Goal: Task Accomplishment & Management: Use online tool/utility

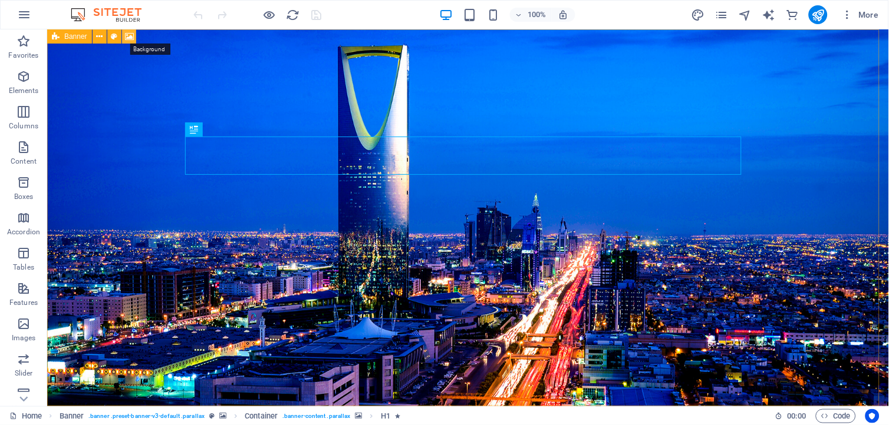
click at [127, 36] on icon at bounding box center [129, 37] width 9 height 12
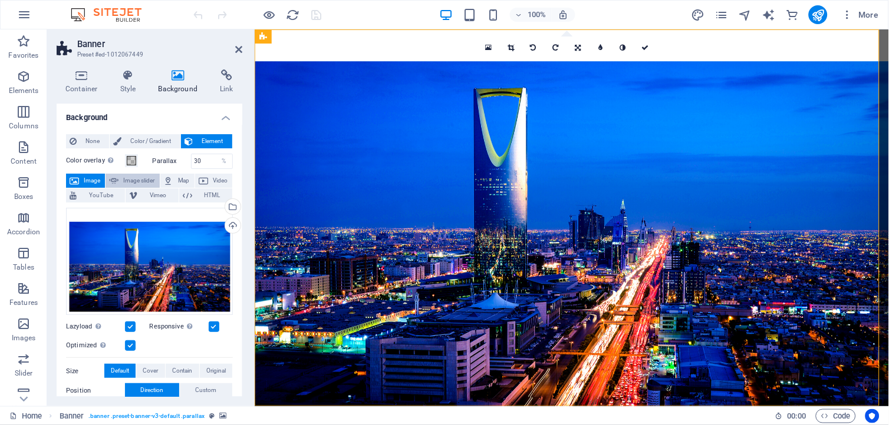
click at [140, 180] on span "Image slider" at bounding box center [139, 181] width 34 height 14
select select "ms"
select select "s"
select select "progressive"
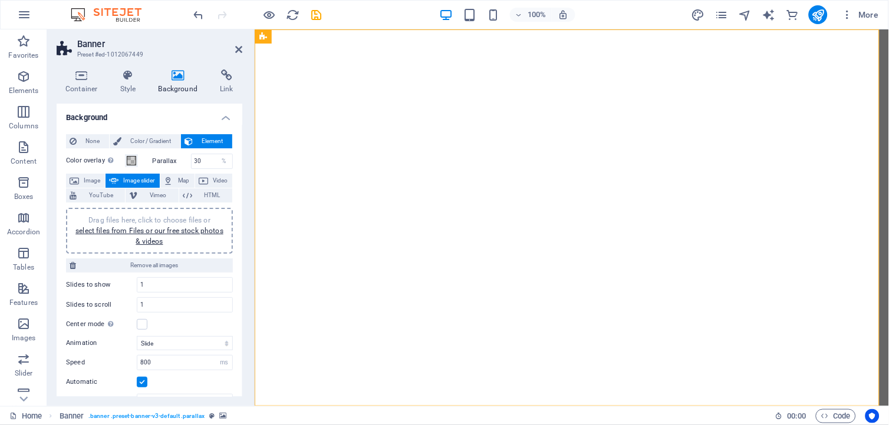
click at [139, 222] on span "Drag files here, click to choose files or select files from Files or our free s…" at bounding box center [149, 230] width 148 height 29
click at [161, 230] on link "select files from Files or our free stock photos & videos" at bounding box center [149, 236] width 148 height 19
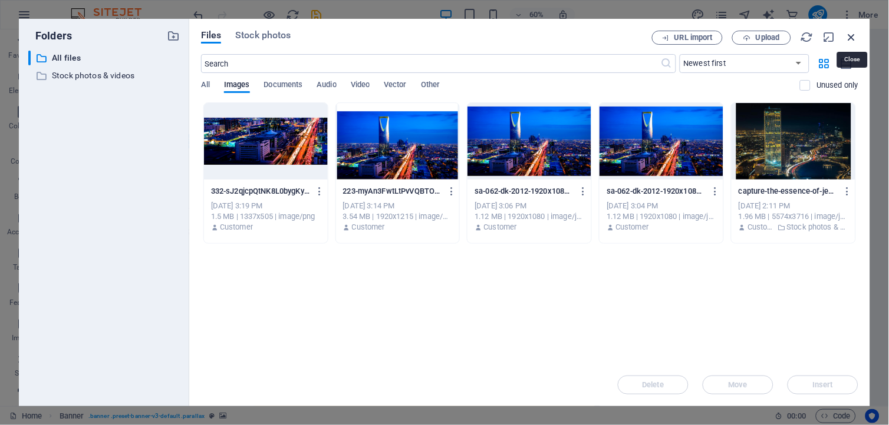
drag, startPoint x: 851, startPoint y: 38, endPoint x: 585, endPoint y: 28, distance: 267.1
click at [851, 38] on icon "button" at bounding box center [851, 37] width 13 height 13
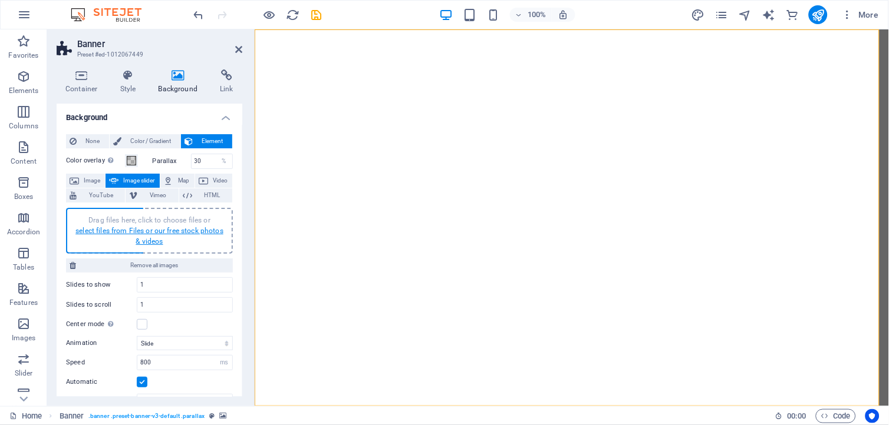
click at [128, 227] on link "select files from Files or our free stock photos & videos" at bounding box center [149, 236] width 148 height 19
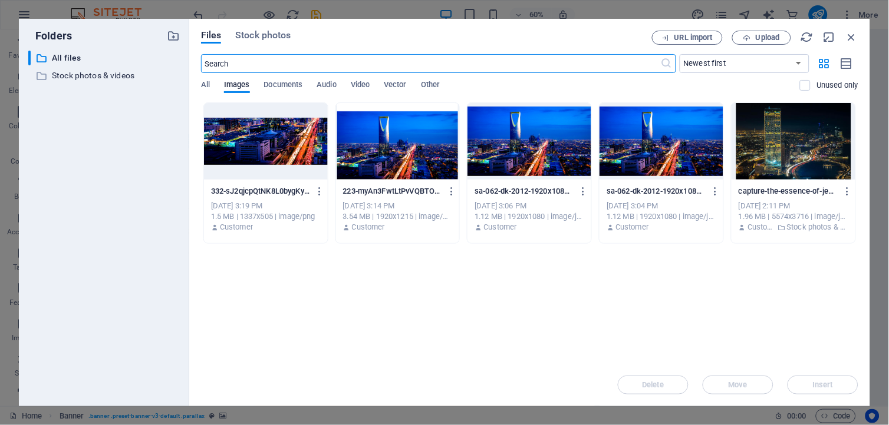
click at [398, 154] on div at bounding box center [398, 141] width 124 height 77
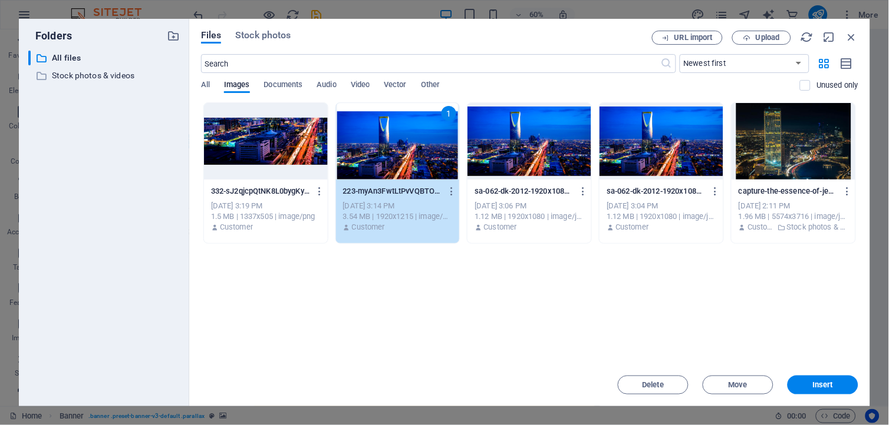
click at [398, 154] on div "1" at bounding box center [398, 141] width 124 height 77
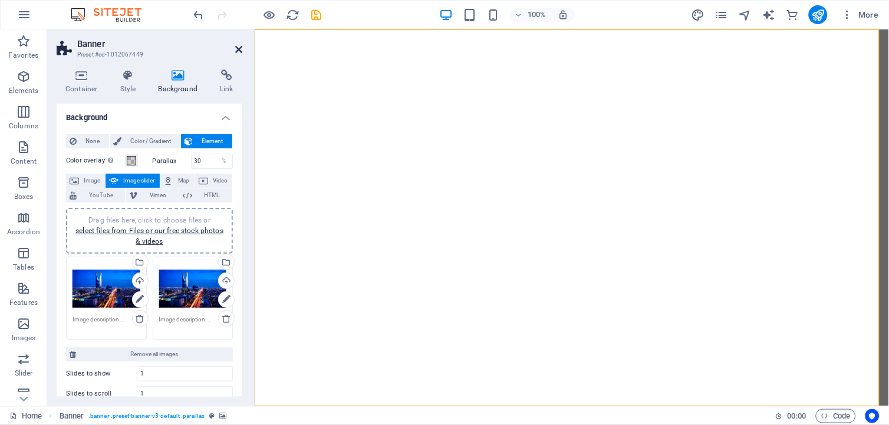
drag, startPoint x: 237, startPoint y: 48, endPoint x: 187, endPoint y: 21, distance: 57.0
click at [237, 48] on icon at bounding box center [238, 49] width 7 height 9
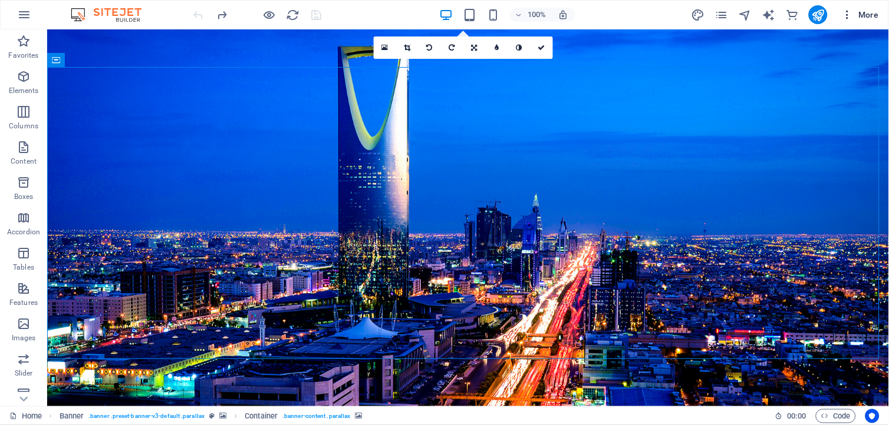
click at [846, 18] on icon "button" at bounding box center [847, 15] width 12 height 12
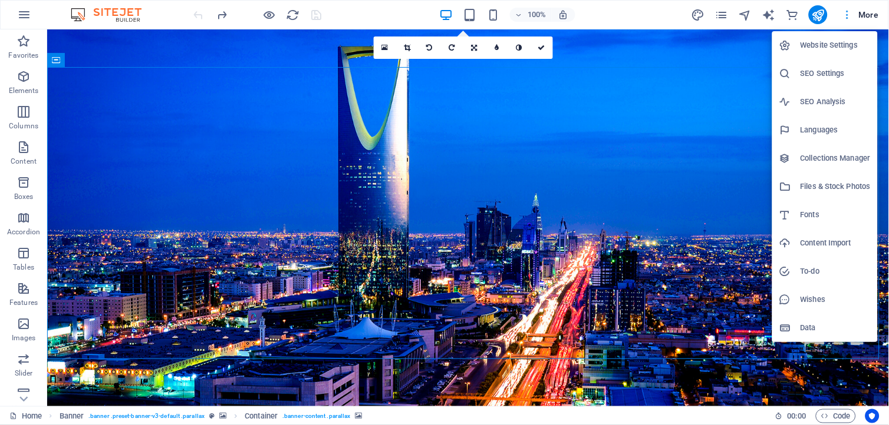
click at [846, 18] on div at bounding box center [444, 212] width 889 height 425
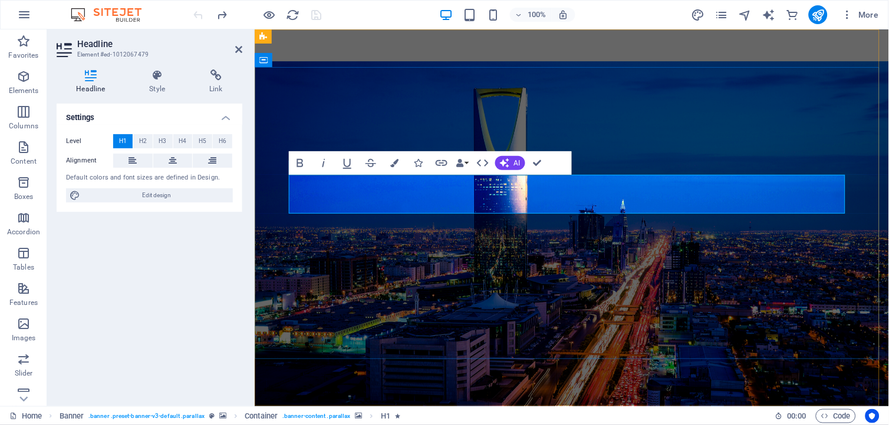
click at [501, 161] on icon "button" at bounding box center [504, 163] width 9 height 9
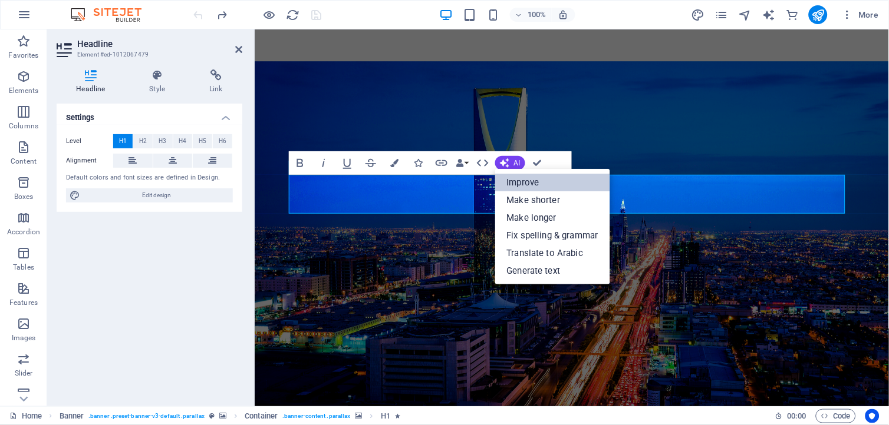
click at [515, 179] on link "Improve" at bounding box center [552, 183] width 115 height 18
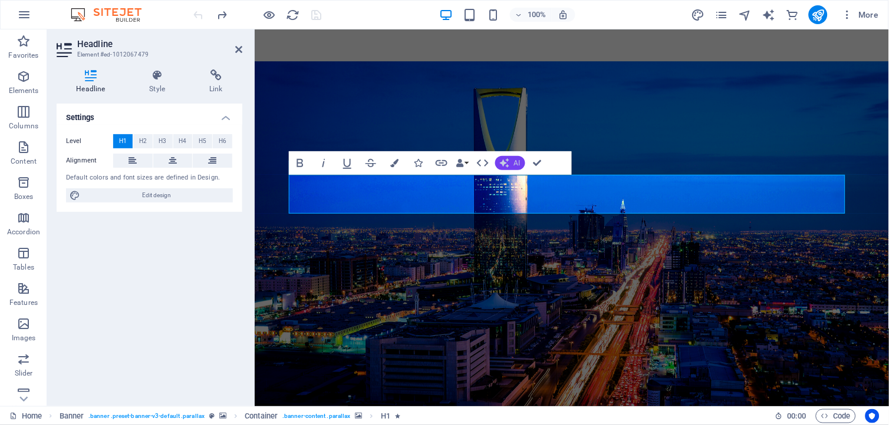
click at [510, 166] on button "AI" at bounding box center [510, 163] width 30 height 14
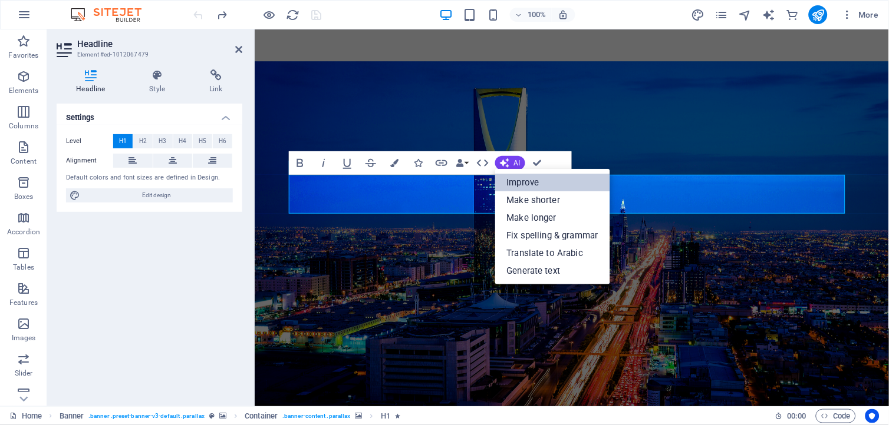
click at [517, 178] on link "Improve" at bounding box center [552, 183] width 115 height 18
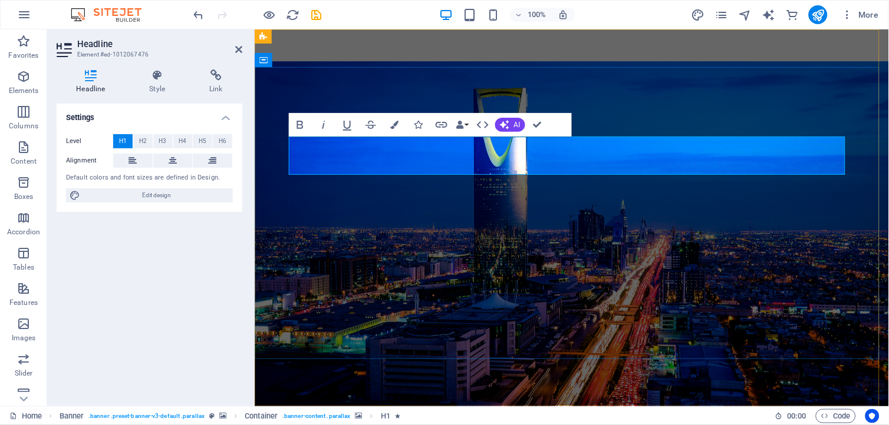
drag, startPoint x: 396, startPoint y: 159, endPoint x: 366, endPoint y: 160, distance: 30.1
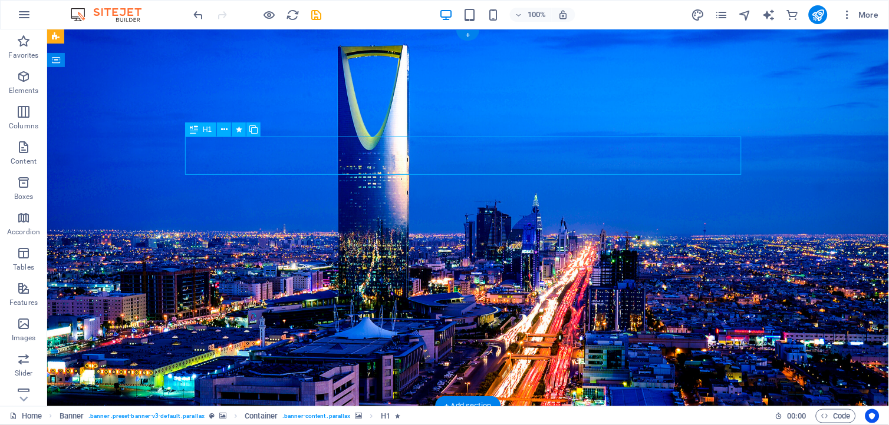
drag, startPoint x: 309, startPoint y: 155, endPoint x: 357, endPoint y: 184, distance: 56.6
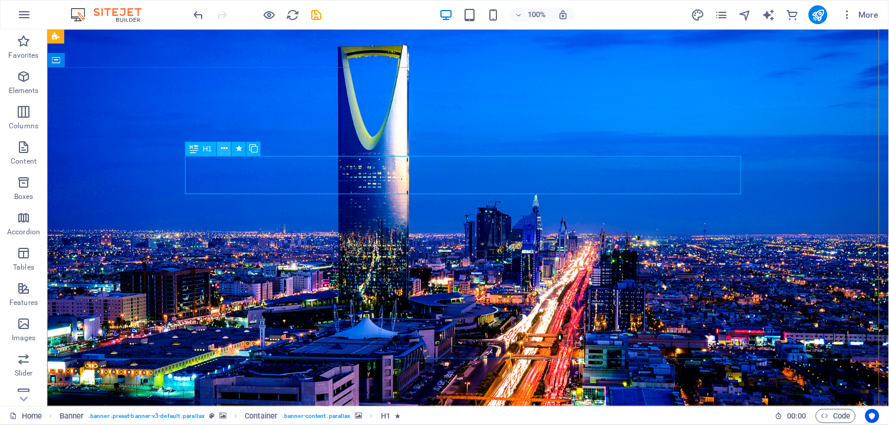
click at [226, 148] on icon at bounding box center [224, 149] width 6 height 12
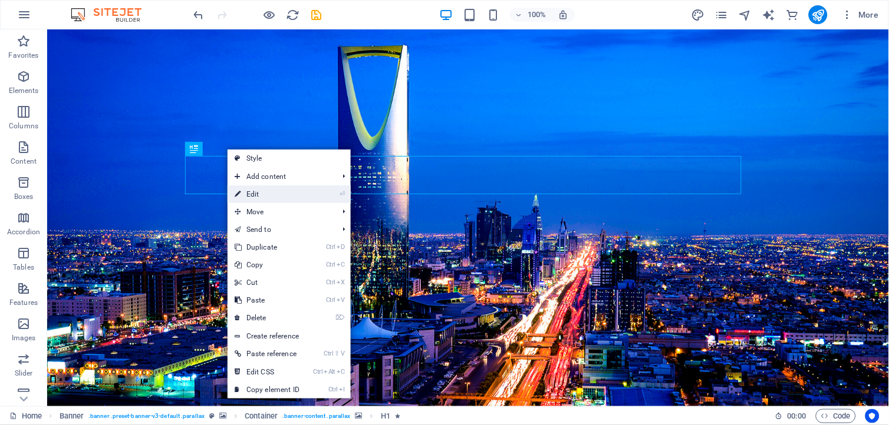
click at [278, 193] on link "⏎ Edit" at bounding box center [266, 195] width 79 height 18
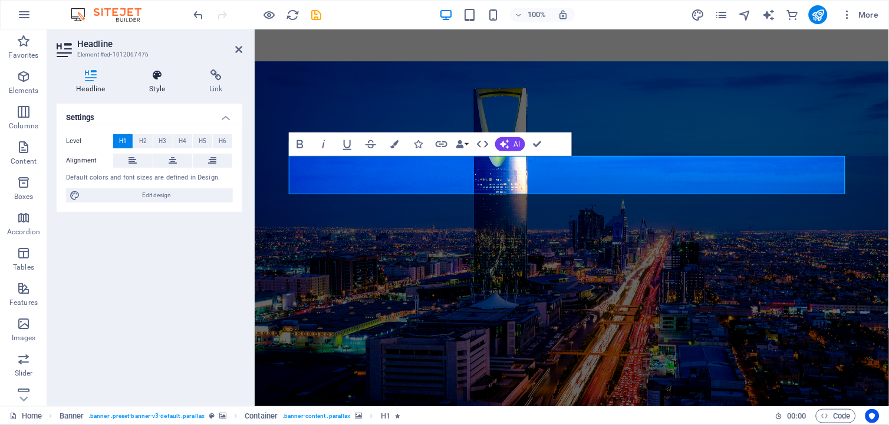
click at [152, 81] on h4 "Style" at bounding box center [160, 82] width 60 height 25
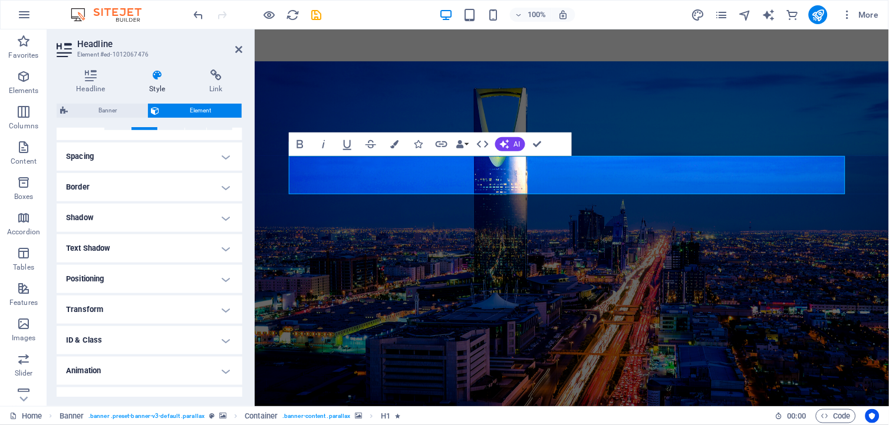
scroll to position [228, 0]
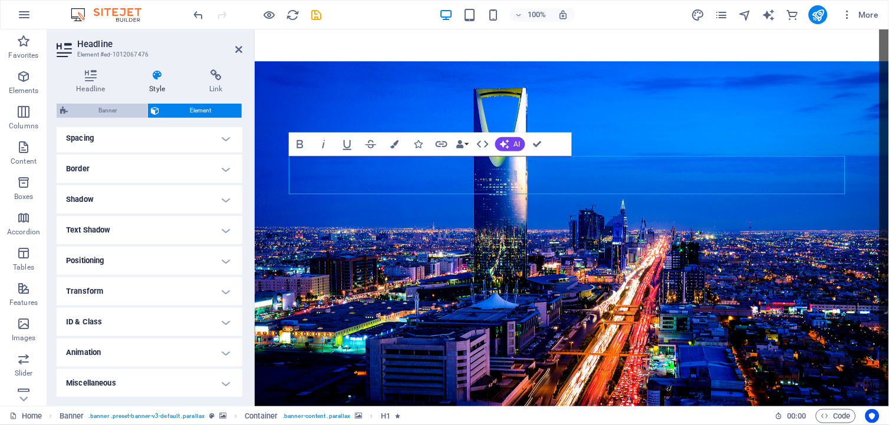
click at [96, 104] on span "Banner" at bounding box center [107, 111] width 72 height 14
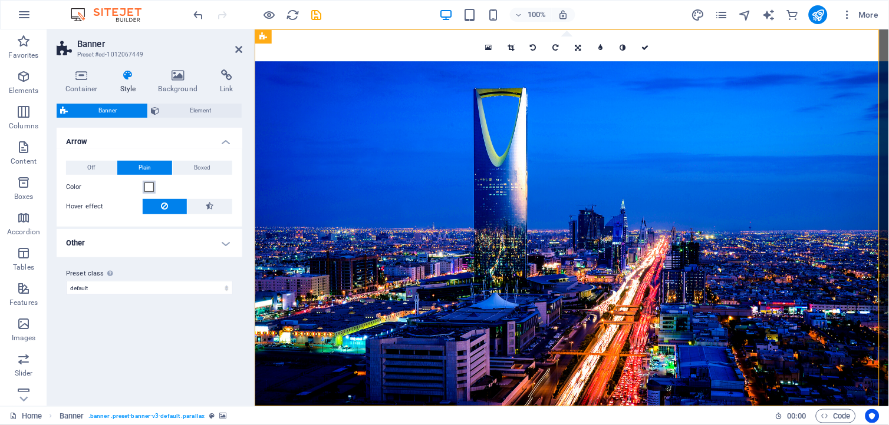
click at [148, 181] on button "Color" at bounding box center [149, 187] width 13 height 13
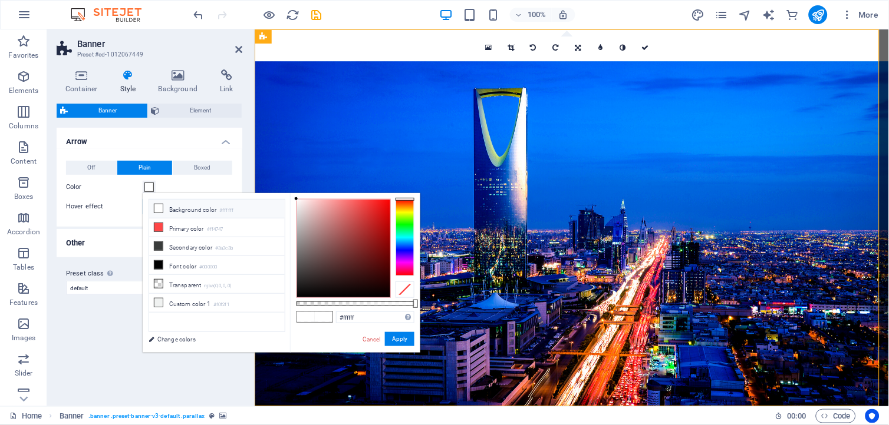
click at [164, 213] on li "Background color #ffffff" at bounding box center [217, 209] width 136 height 19
click at [160, 205] on icon at bounding box center [158, 208] width 8 height 8
click at [184, 269] on li "Font color #000000" at bounding box center [217, 265] width 136 height 19
drag, startPoint x: 309, startPoint y: 316, endPoint x: 301, endPoint y: 311, distance: 10.3
click at [303, 316] on span at bounding box center [306, 317] width 18 height 10
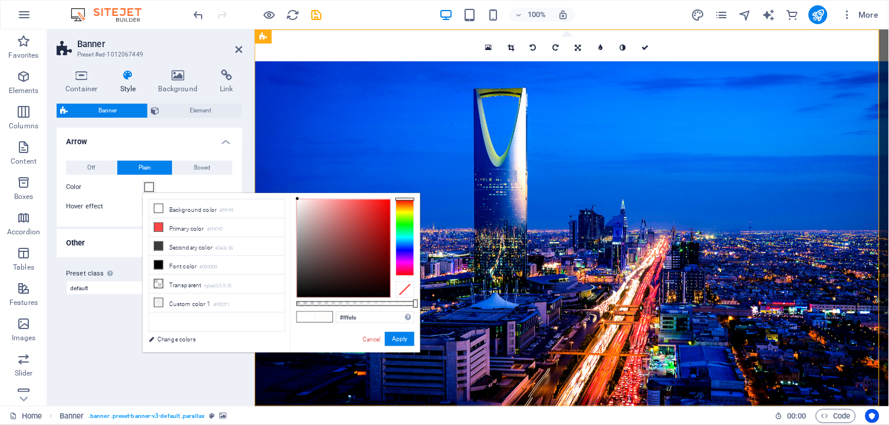
type input "#ffffff"
drag, startPoint x: 299, startPoint y: 209, endPoint x: 311, endPoint y: 245, distance: 37.8
click at [293, 192] on body "[DOMAIN_NAME] Home Favorites Elements Columns Content Boxes Accordion Tables Fe…" at bounding box center [444, 212] width 889 height 425
click at [393, 343] on button "Apply" at bounding box center [399, 339] width 29 height 14
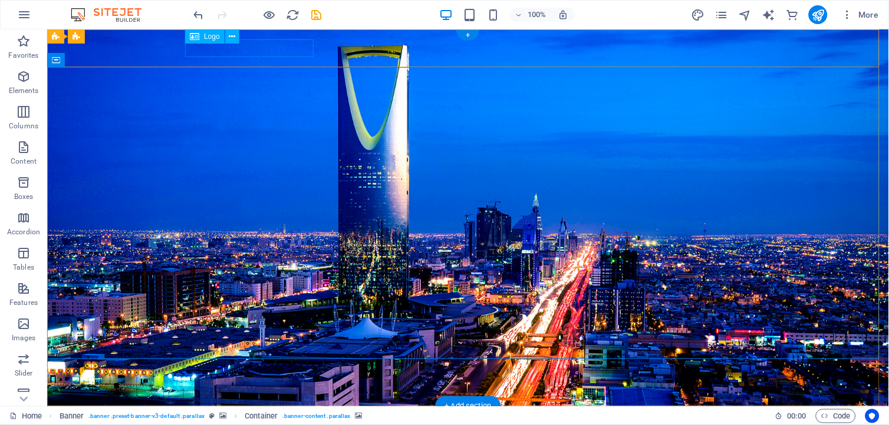
click at [266, 415] on div at bounding box center [467, 424] width 556 height 18
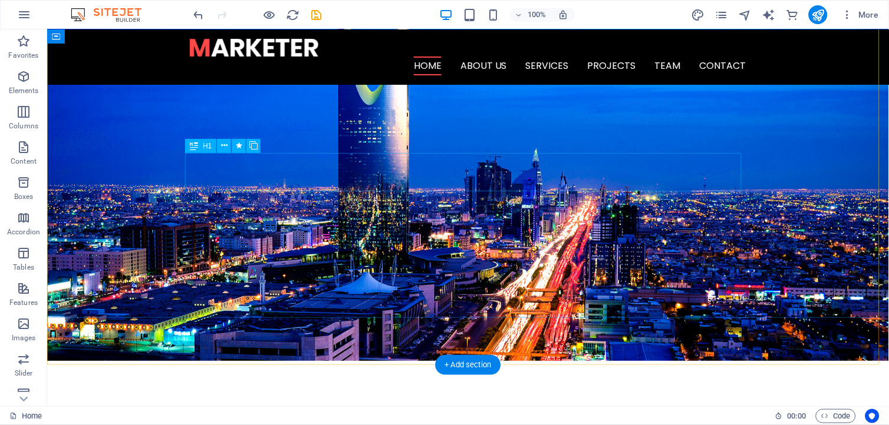
scroll to position [0, 0]
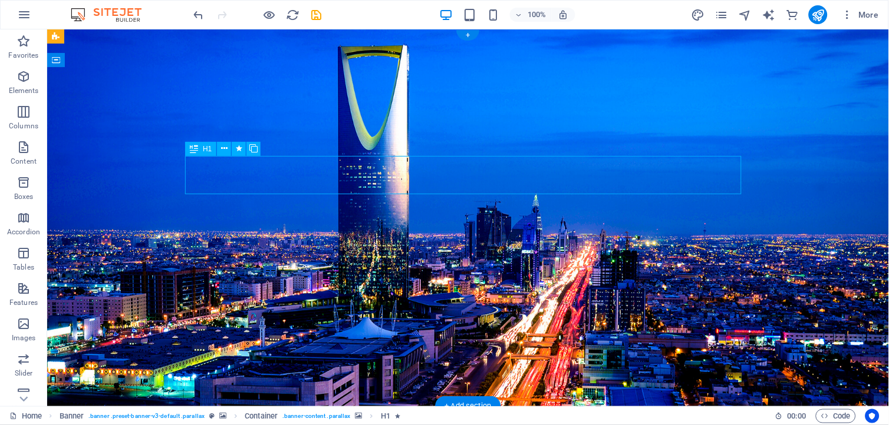
drag, startPoint x: 432, startPoint y: 169, endPoint x: 667, endPoint y: 164, distance: 235.2
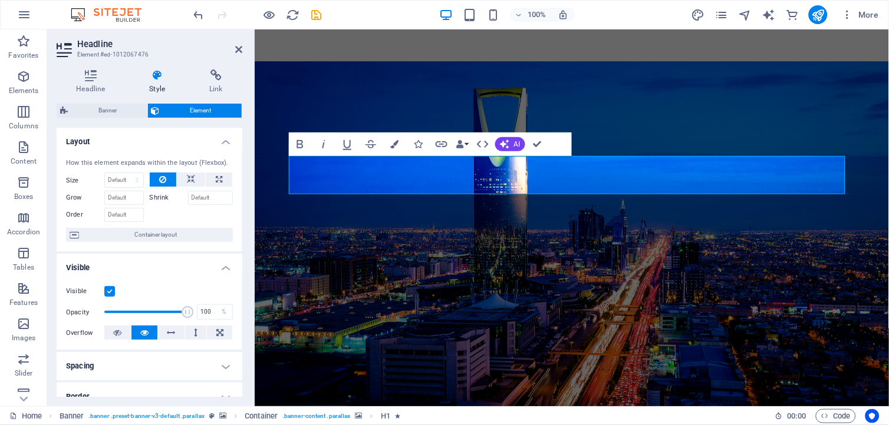
click at [160, 78] on icon at bounding box center [157, 76] width 55 height 12
click at [88, 81] on h4 "Headline" at bounding box center [93, 82] width 73 height 25
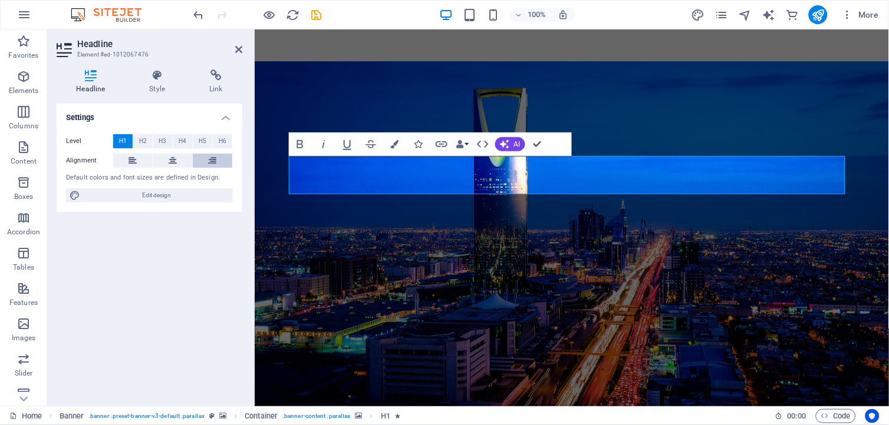
click at [205, 161] on button at bounding box center [212, 161] width 39 height 14
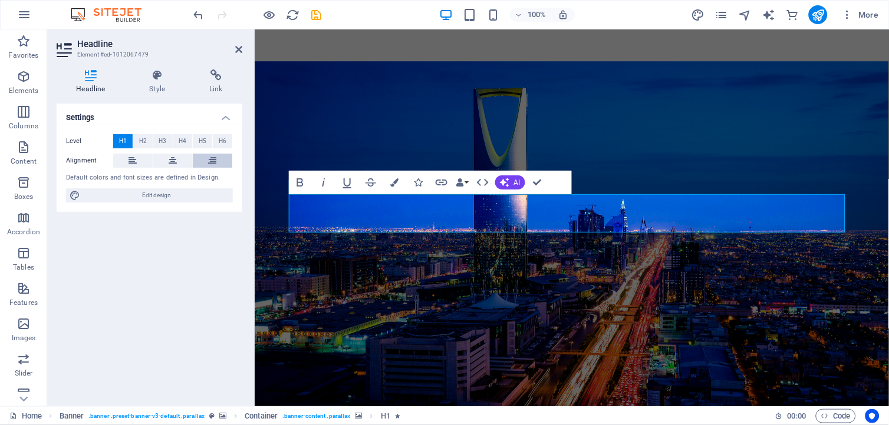
click at [203, 161] on button at bounding box center [212, 161] width 39 height 14
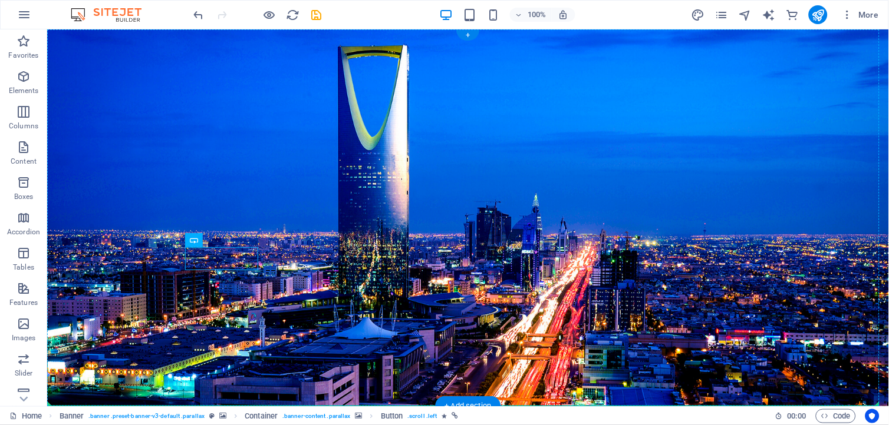
drag, startPoint x: 245, startPoint y: 258, endPoint x: 399, endPoint y: 263, distance: 154.5
drag, startPoint x: 390, startPoint y: 273, endPoint x: 369, endPoint y: 279, distance: 22.2
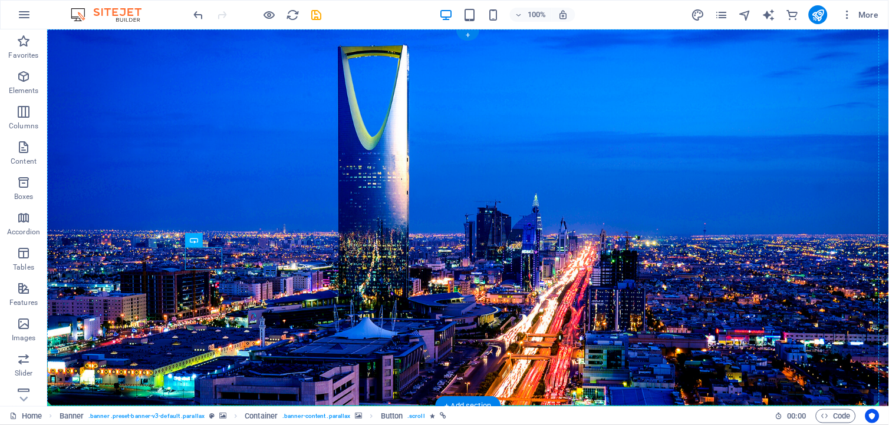
drag, startPoint x: 207, startPoint y: 256, endPoint x: 354, endPoint y: 263, distance: 146.3
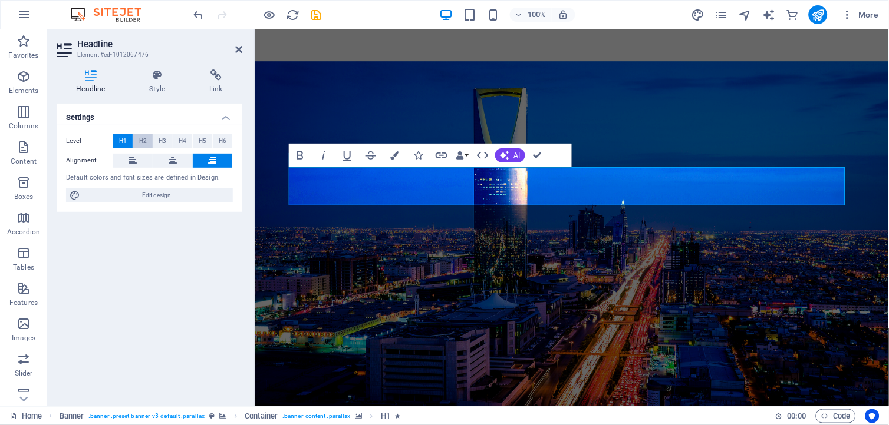
click at [145, 138] on span "H2" at bounding box center [143, 141] width 8 height 14
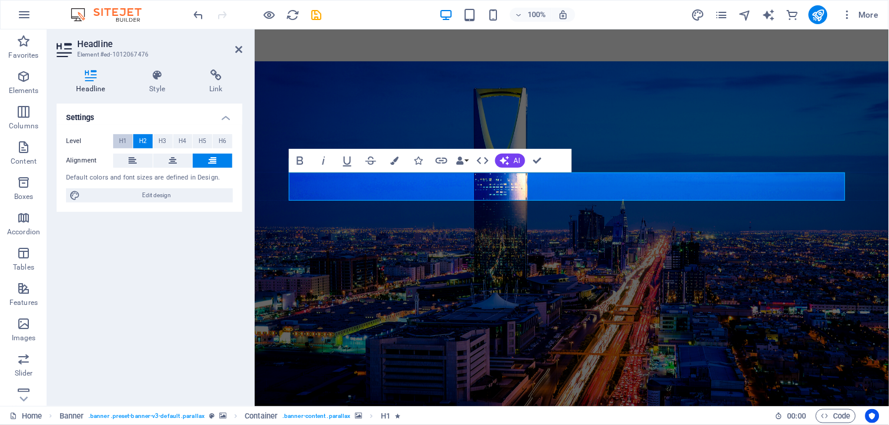
click at [124, 142] on span "H1" at bounding box center [123, 141] width 8 height 14
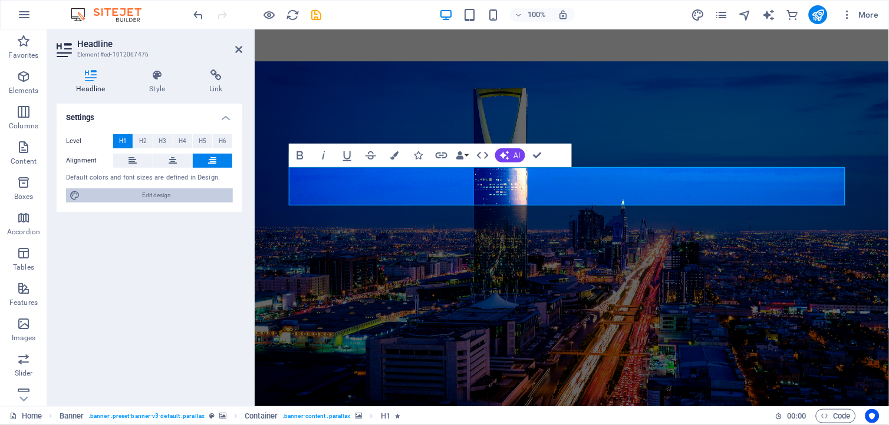
click at [146, 193] on span "Edit design" at bounding box center [157, 196] width 146 height 14
select select "rem"
select select "300"
select select "px"
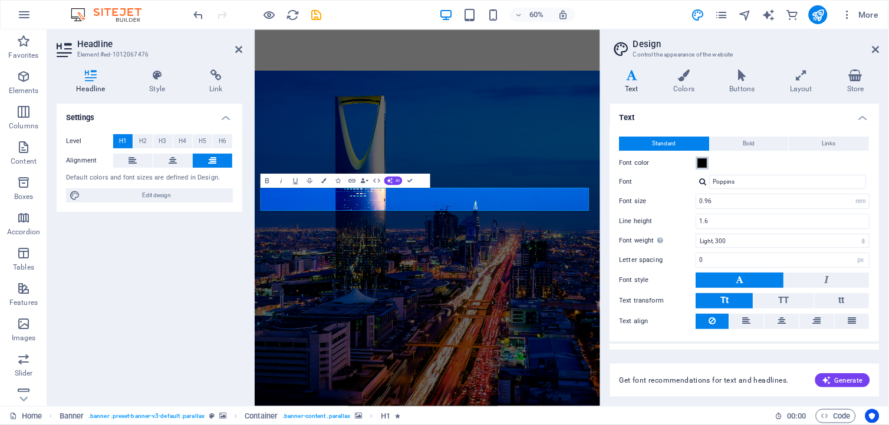
click at [706, 163] on span at bounding box center [702, 163] width 9 height 9
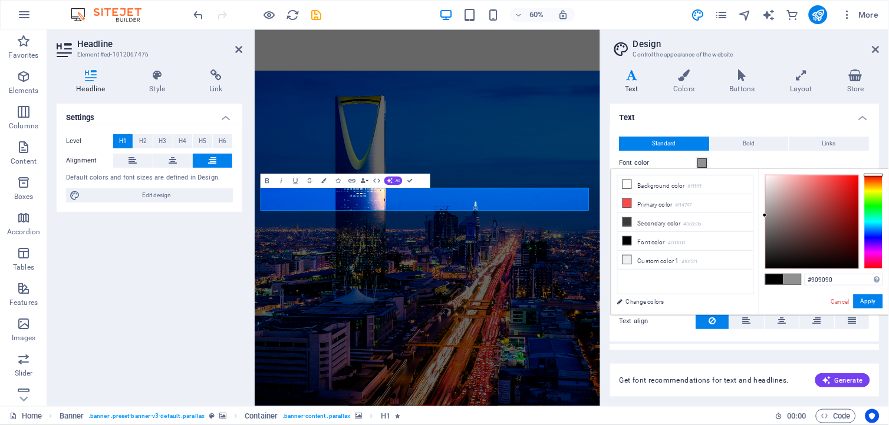
type input "#ffffff"
drag, startPoint x: 768, startPoint y: 263, endPoint x: 763, endPoint y: 161, distance: 102.6
click at [763, 161] on body "[DOMAIN_NAME] Home Favorites Elements Columns Content Boxes Accordion Tables Fe…" at bounding box center [444, 212] width 889 height 425
click at [869, 304] on button "Apply" at bounding box center [867, 302] width 29 height 14
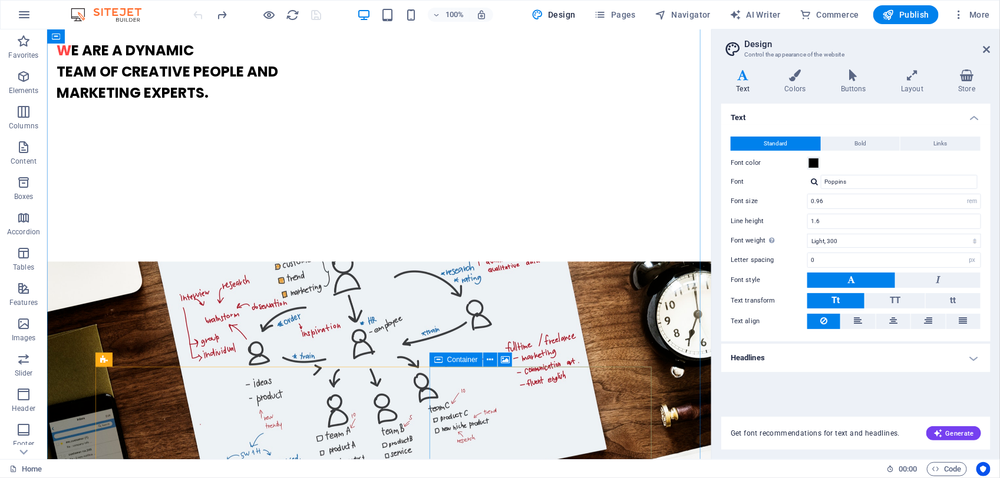
scroll to position [1564, 0]
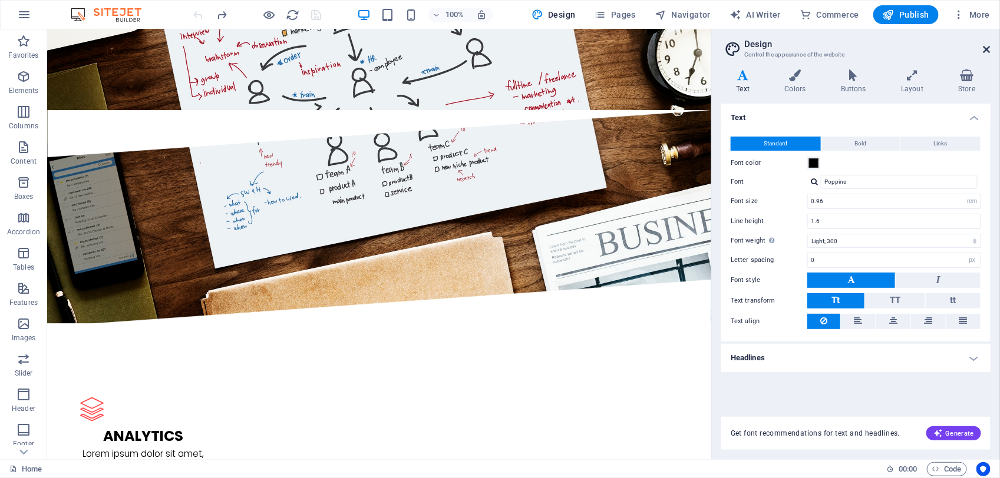
click at [888, 49] on aside "Design Control the appearance of the website Variants Text Colors Buttons Layou…" at bounding box center [855, 244] width 289 height 430
click at [888, 50] on icon at bounding box center [986, 49] width 7 height 9
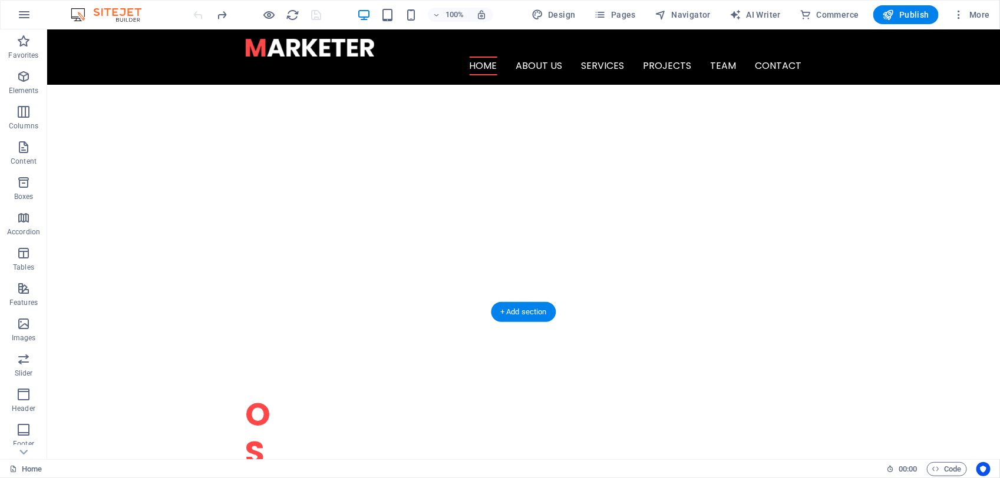
scroll to position [0, 0]
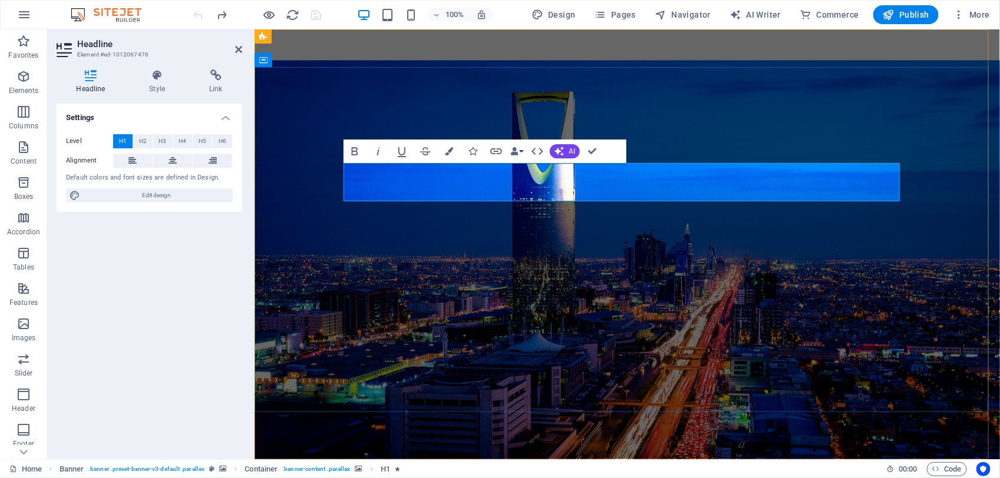
click at [448, 155] on icon "button" at bounding box center [449, 151] width 8 height 8
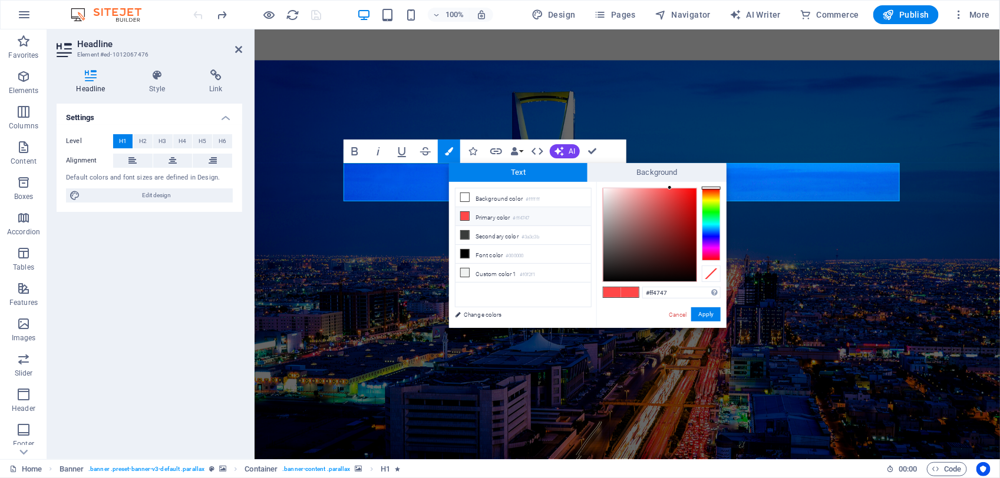
click at [481, 217] on li "Primary color #ff4747" at bounding box center [524, 216] width 136 height 19
drag, startPoint x: 656, startPoint y: 195, endPoint x: 531, endPoint y: 222, distance: 127.8
click at [599, 189] on div "#fdfdfd Supported formats #0852ed rgb(8, 82, 237) rgba(8, 82, 237, 90%) hsv(221…" at bounding box center [661, 340] width 130 height 317
type input "#000000"
click at [707, 316] on button "Apply" at bounding box center [705, 315] width 29 height 14
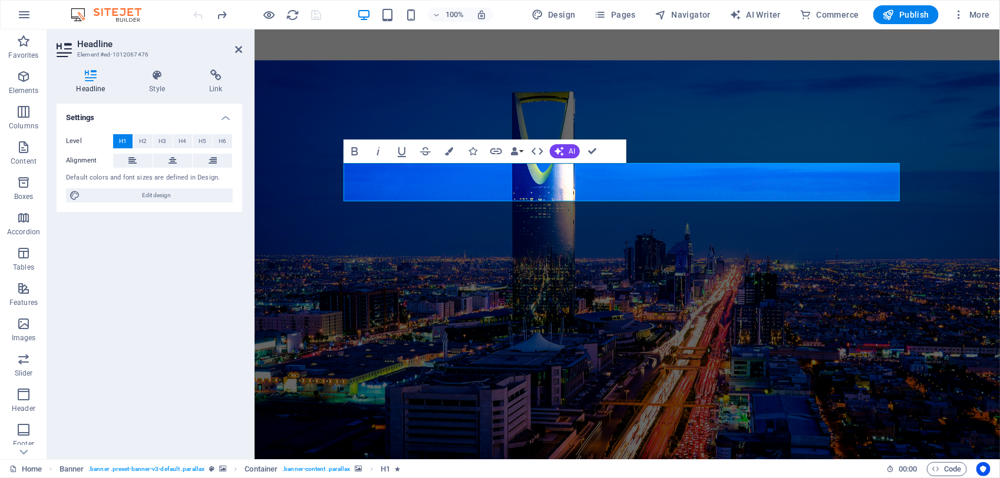
drag, startPoint x: 593, startPoint y: 344, endPoint x: 334, endPoint y: 316, distance: 260.8
click at [593, 344] on div "H1 Banner Container H1 Separator HTML Separator H1 Banner Menu Bar Button Menu …" at bounding box center [627, 244] width 745 height 430
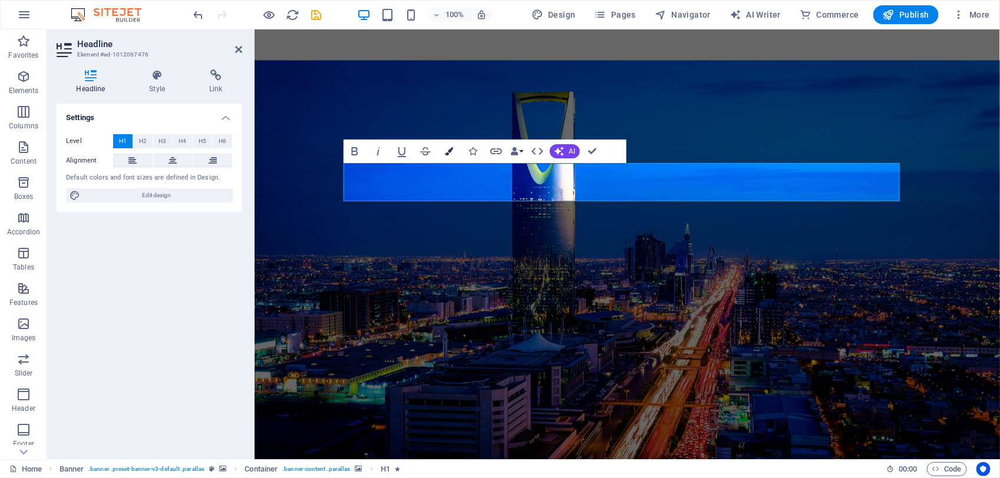
click at [451, 152] on icon "button" at bounding box center [449, 151] width 8 height 8
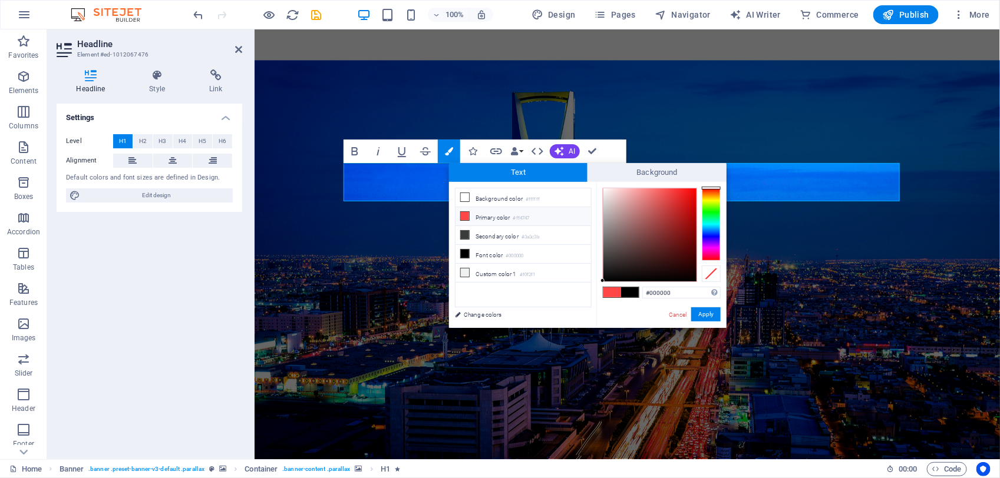
click at [629, 293] on span at bounding box center [630, 293] width 18 height 10
drag, startPoint x: 603, startPoint y: 262, endPoint x: 607, endPoint y: 175, distance: 87.3
click at [607, 175] on div "Text Background less Background color #ffffff Primary color #ff4747 Secondary c…" at bounding box center [588, 245] width 278 height 165
click at [604, 192] on div at bounding box center [604, 192] width 4 height 4
click at [602, 184] on div "#ffffff Supported formats #0852ed rgb(8, 82, 237) rgba(8, 82, 237, 90%) hsv(221…" at bounding box center [661, 340] width 130 height 317
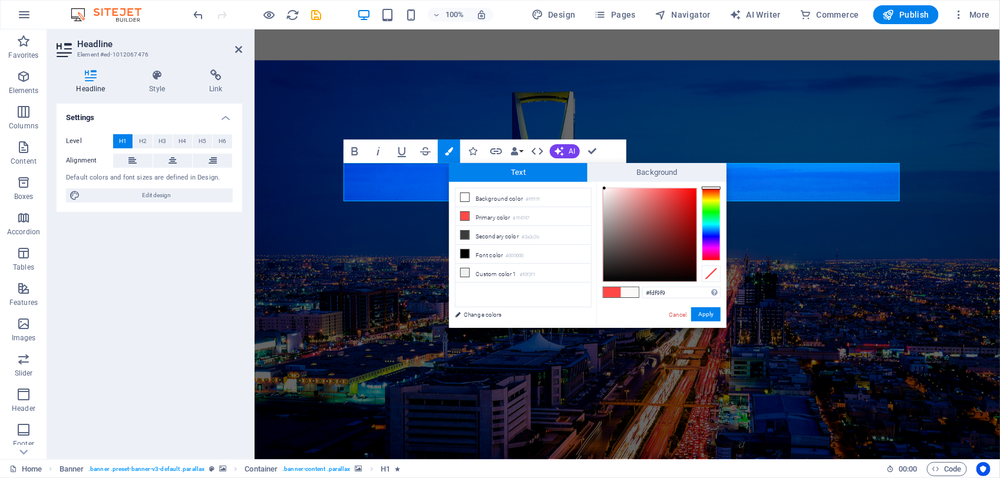
type input "#fdf7f7"
click at [605, 189] on div at bounding box center [605, 188] width 4 height 4
click at [701, 319] on button "Apply" at bounding box center [705, 315] width 29 height 14
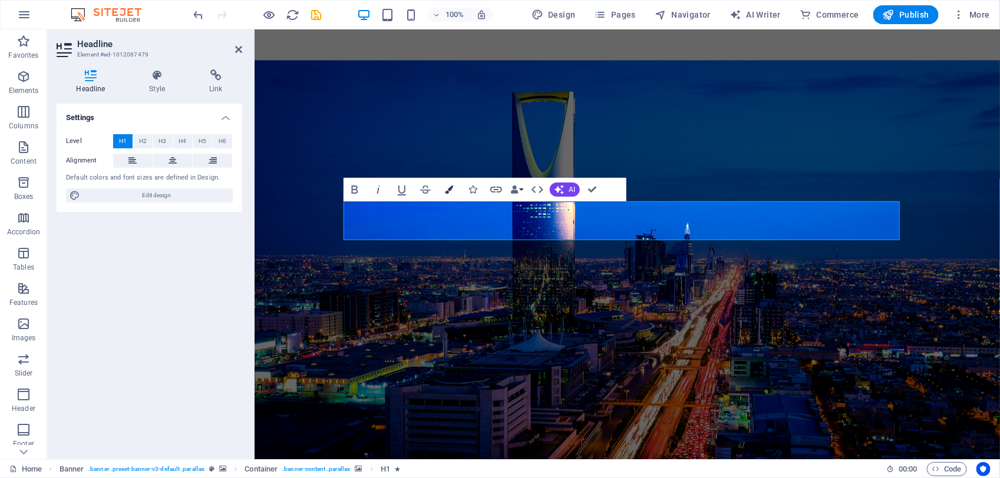
click at [450, 192] on icon "button" at bounding box center [449, 190] width 8 height 8
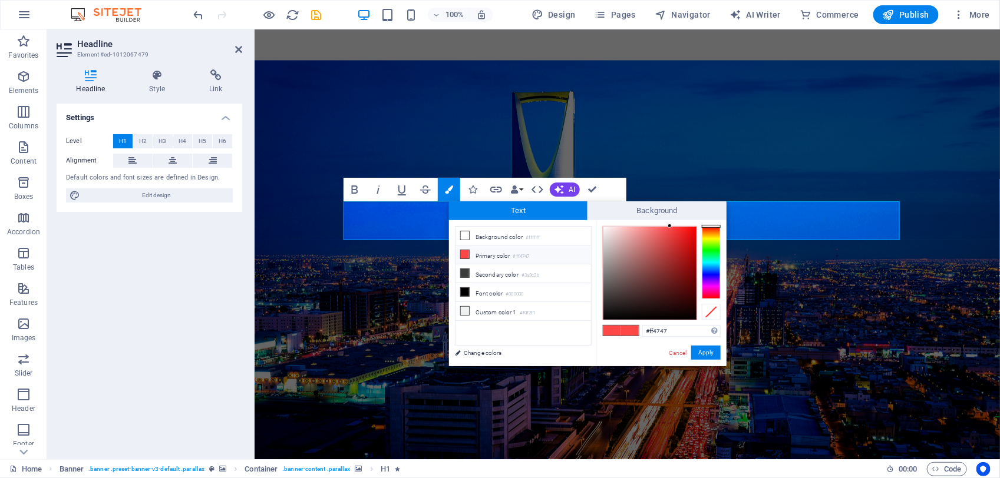
click at [473, 259] on li "Primary color #ff4747" at bounding box center [524, 255] width 136 height 19
drag, startPoint x: 604, startPoint y: 240, endPoint x: 603, endPoint y: 219, distance: 21.8
click at [603, 219] on div "Text Background less Background color #ffffff Primary color #ff4747 Secondary c…" at bounding box center [588, 284] width 278 height 165
type input "#fef8f8"
click at [605, 227] on div at bounding box center [605, 227] width 4 height 4
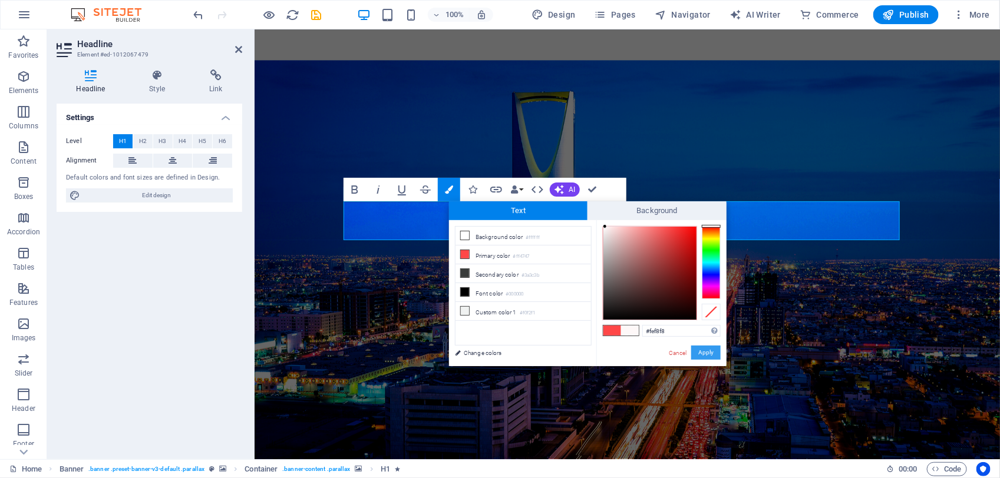
click at [699, 355] on button "Apply" at bounding box center [705, 353] width 29 height 14
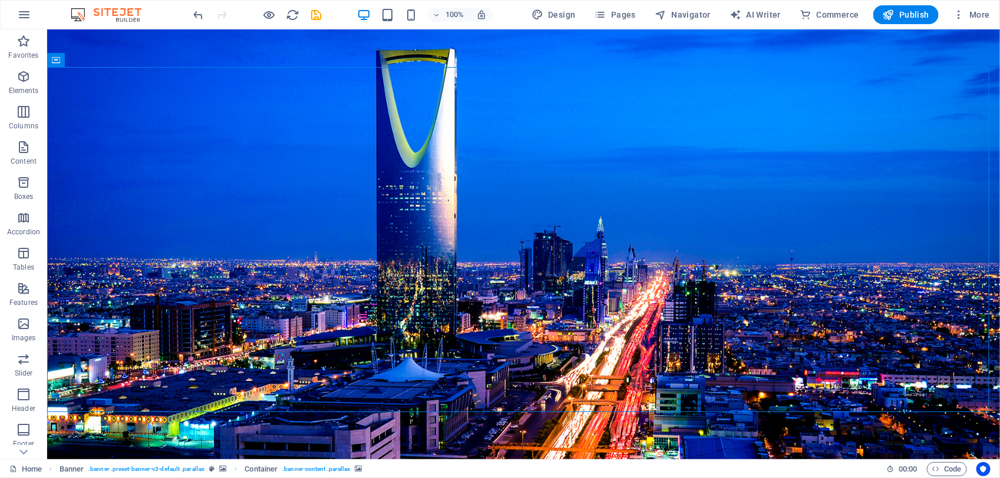
drag, startPoint x: 586, startPoint y: 338, endPoint x: 553, endPoint y: 339, distance: 32.4
drag, startPoint x: 391, startPoint y: 233, endPoint x: 350, endPoint y: 220, distance: 43.2
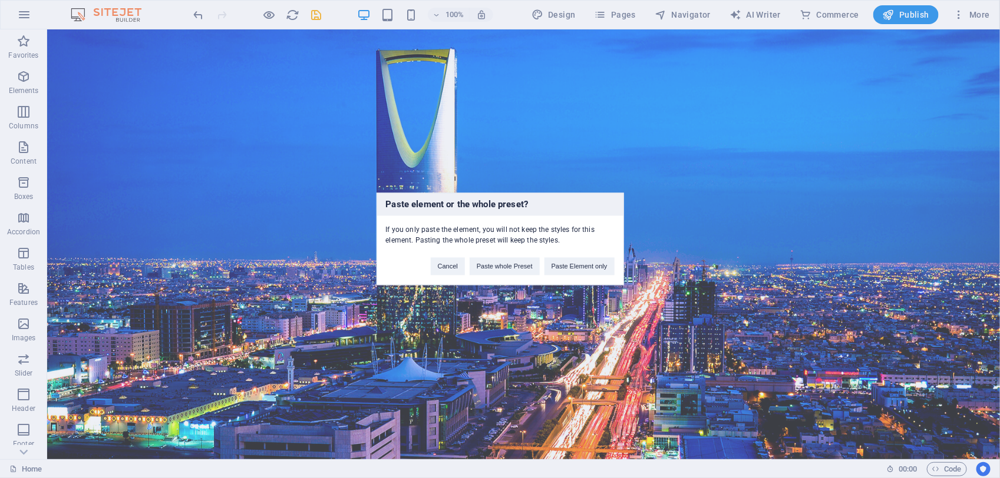
click at [517, 308] on div "Paste element or the whole preset? If you only paste the element, you will not …" at bounding box center [500, 239] width 1000 height 478
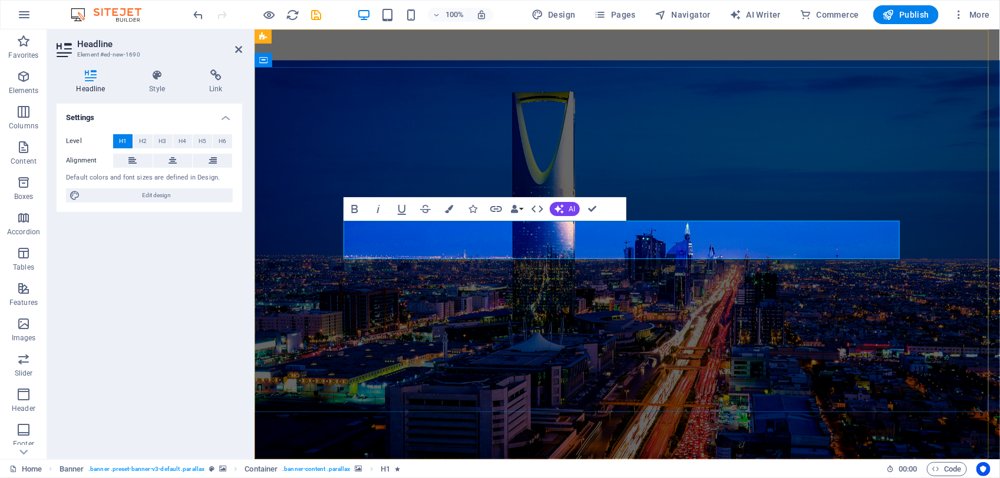
drag, startPoint x: 651, startPoint y: 240, endPoint x: 870, endPoint y: 242, distance: 218.6
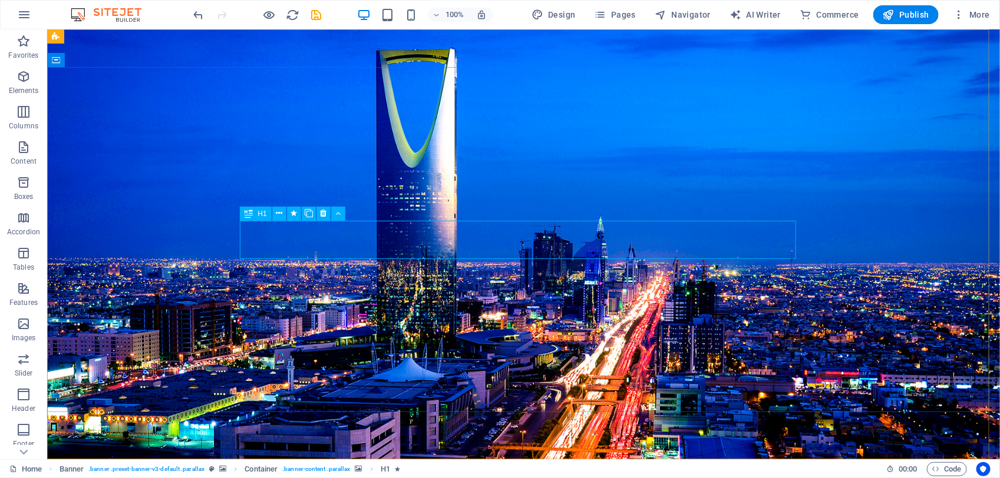
click at [263, 211] on span "H1" at bounding box center [262, 213] width 9 height 7
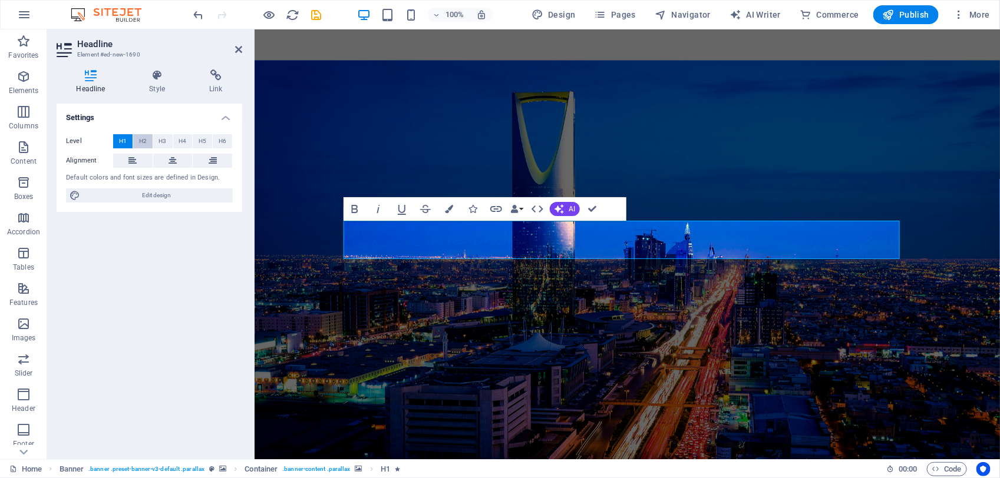
click at [137, 138] on button "H2" at bounding box center [142, 141] width 19 height 14
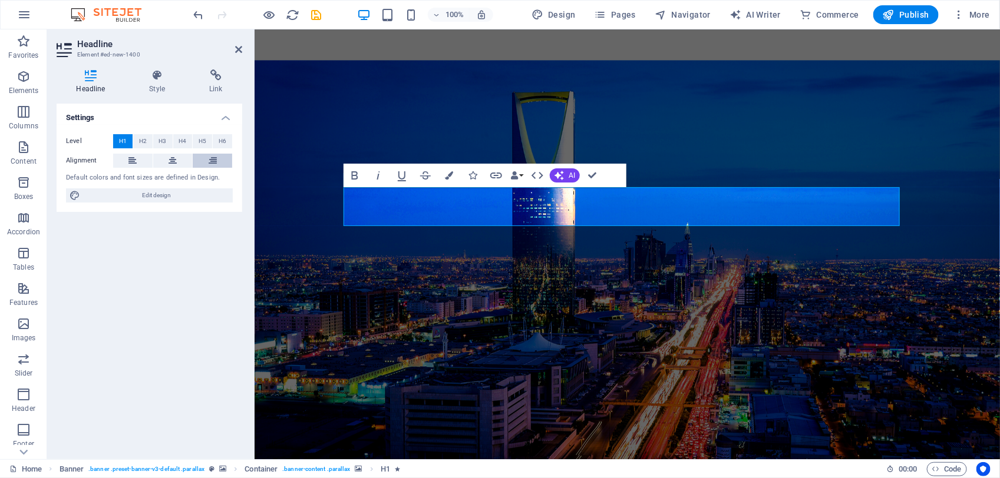
click at [226, 160] on button at bounding box center [212, 161] width 39 height 14
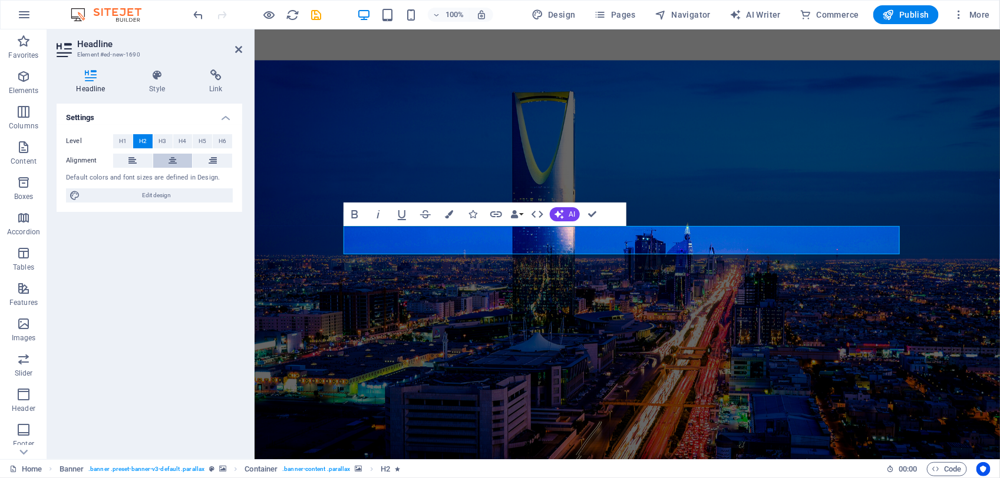
click at [171, 158] on icon at bounding box center [173, 161] width 8 height 14
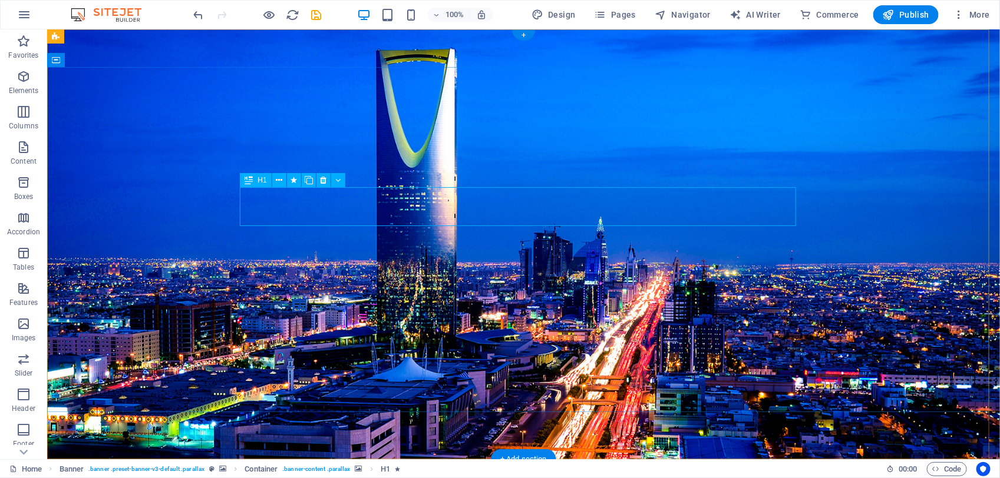
drag, startPoint x: 498, startPoint y: 202, endPoint x: 291, endPoint y: 201, distance: 206.8
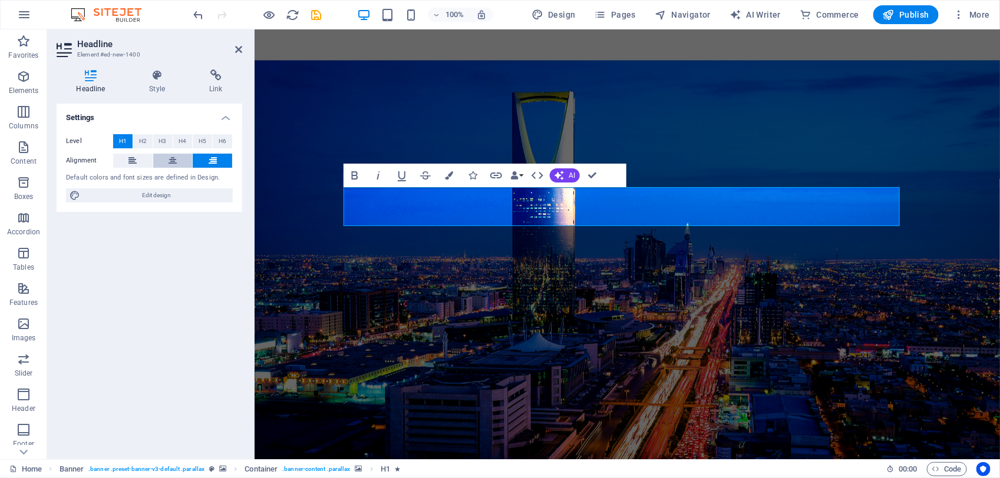
click at [174, 159] on icon at bounding box center [173, 161] width 8 height 14
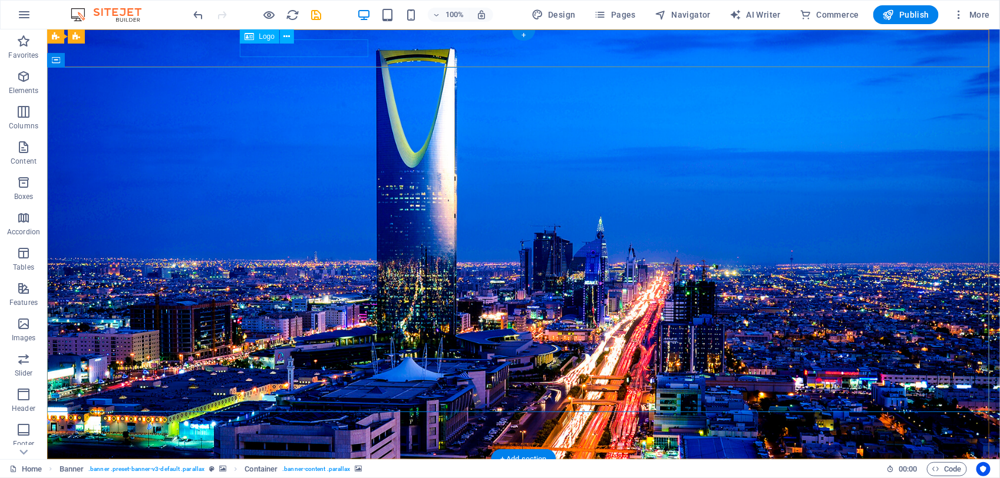
click at [292, 425] on div at bounding box center [523, 477] width 556 height 18
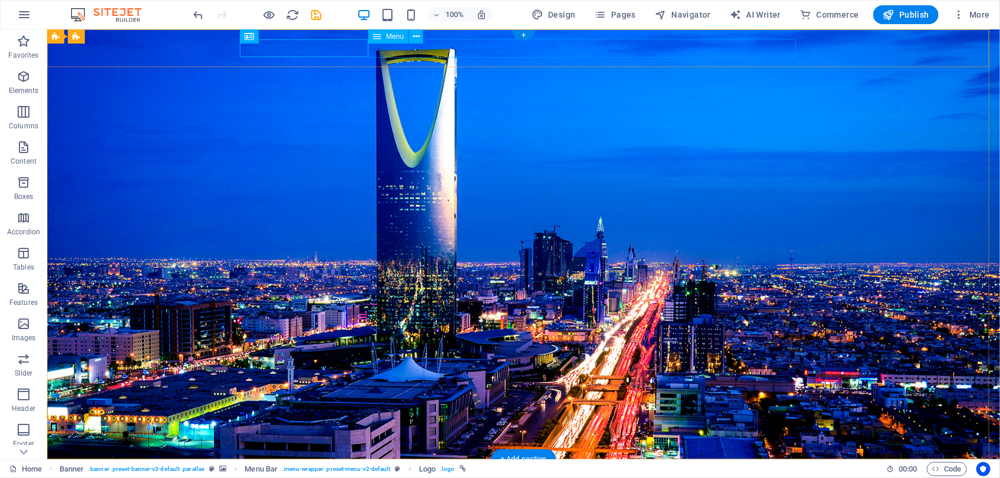
click at [278, 425] on div at bounding box center [523, 477] width 556 height 18
drag, startPoint x: 286, startPoint y: 47, endPoint x: 770, endPoint y: 51, distance: 483.8
click at [628, 425] on nav "Home About us Services Projects Team Contact" at bounding box center [523, 477] width 556 height 19
drag, startPoint x: 635, startPoint y: 48, endPoint x: 274, endPoint y: 48, distance: 360.6
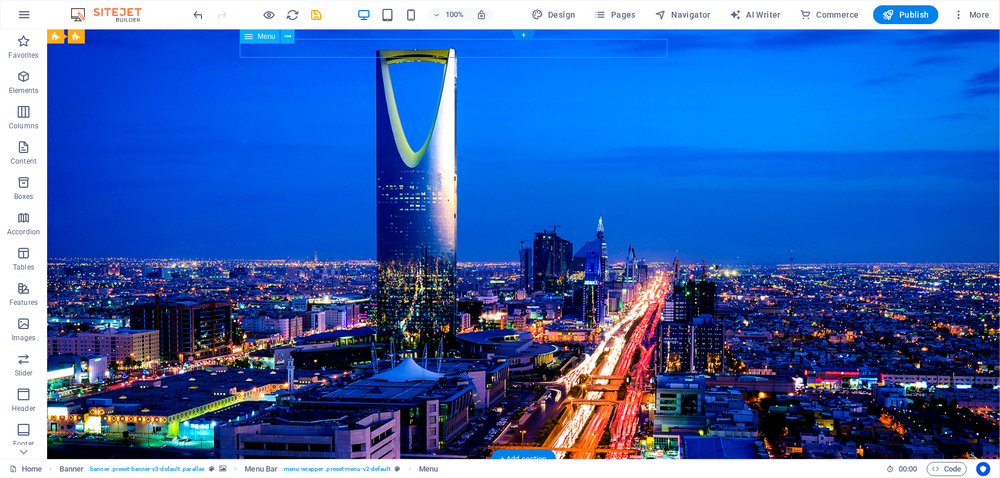
click at [259, 425] on nav "Home About us Services Projects Team Contact" at bounding box center [523, 477] width 556 height 19
drag, startPoint x: 732, startPoint y: 51, endPoint x: 810, endPoint y: 50, distance: 77.8
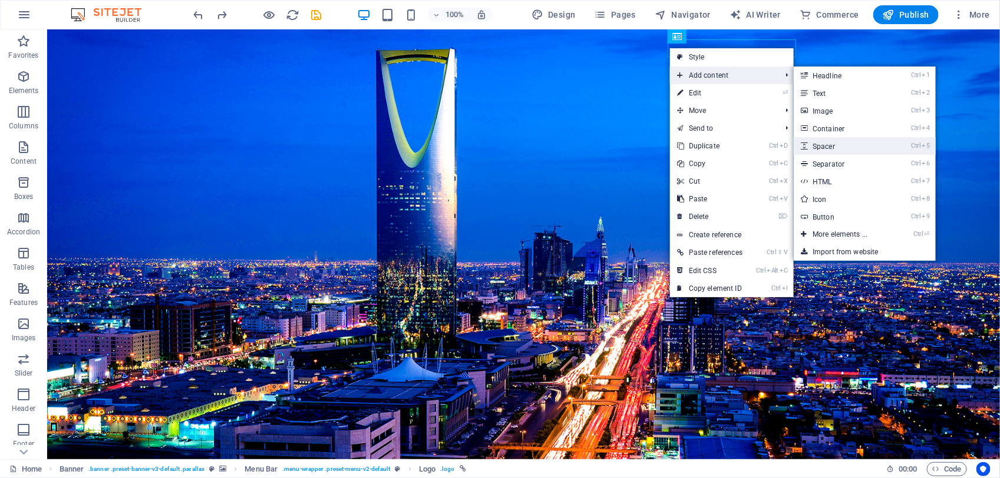
drag, startPoint x: 830, startPoint y: 146, endPoint x: 573, endPoint y: 117, distance: 258.0
click at [830, 146] on link "Ctrl 5 Spacer" at bounding box center [842, 146] width 97 height 18
select select "px"
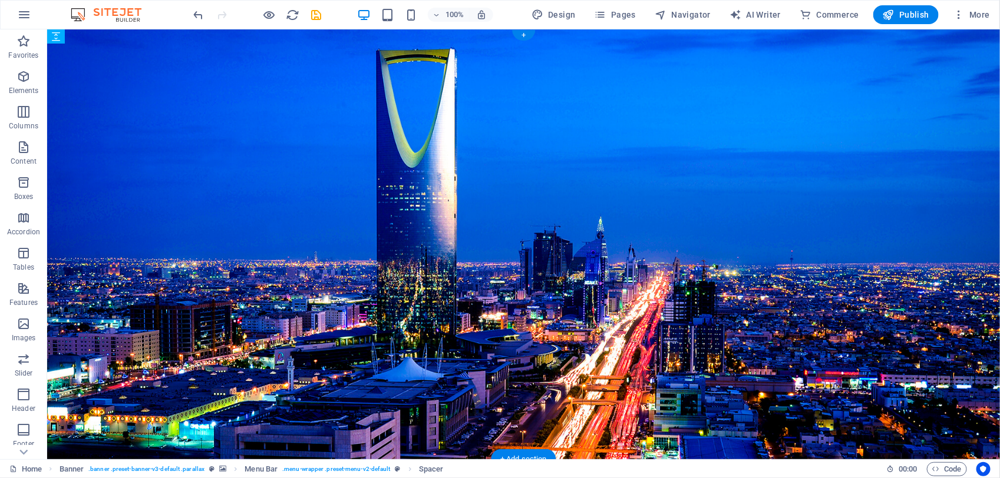
drag, startPoint x: 610, startPoint y: 68, endPoint x: 669, endPoint y: 60, distance: 60.1
drag, startPoint x: 332, startPoint y: 97, endPoint x: 282, endPoint y: 65, distance: 59.0
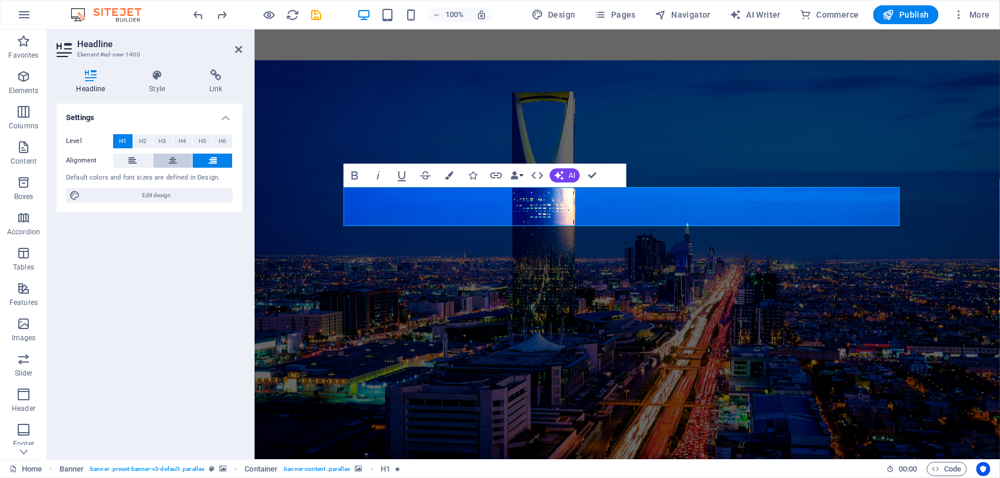
click at [179, 160] on button at bounding box center [172, 161] width 39 height 14
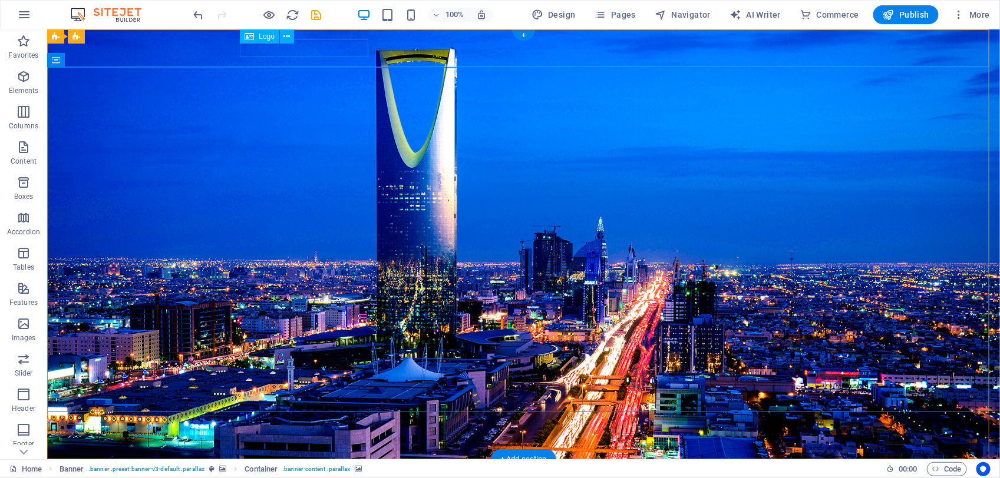
click at [316, 425] on div at bounding box center [523, 477] width 556 height 18
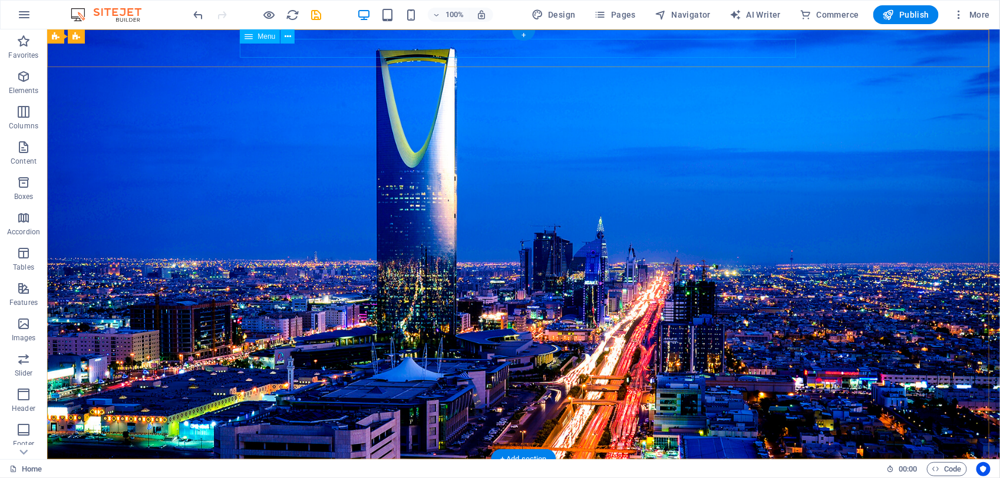
click at [424, 425] on nav "Home About us Services Projects Team Contact" at bounding box center [523, 477] width 556 height 19
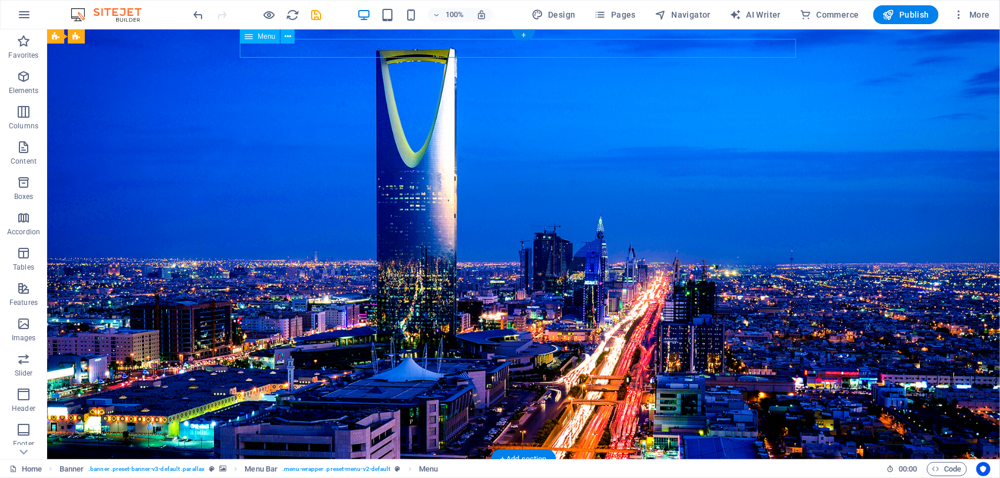
click at [424, 425] on nav "Home About us Services Projects Team Contact" at bounding box center [523, 477] width 556 height 19
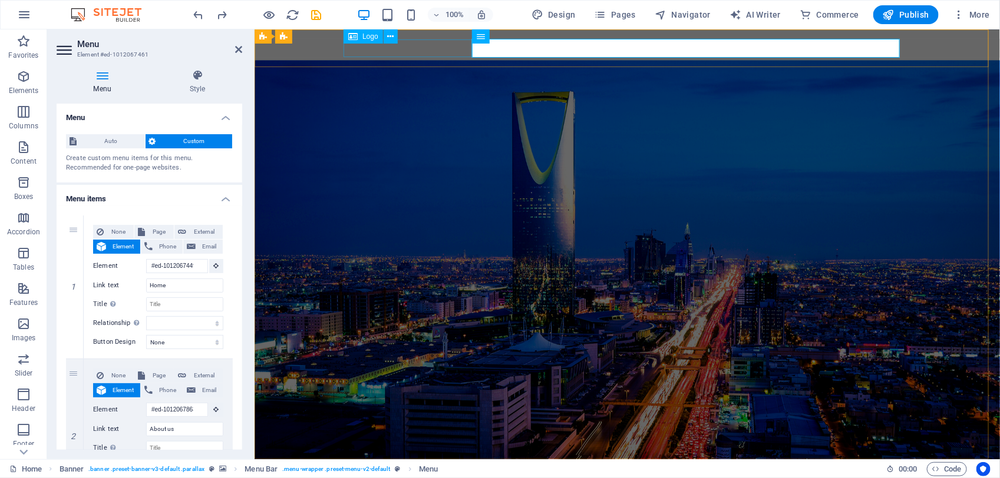
click at [412, 425] on div at bounding box center [627, 477] width 556 height 18
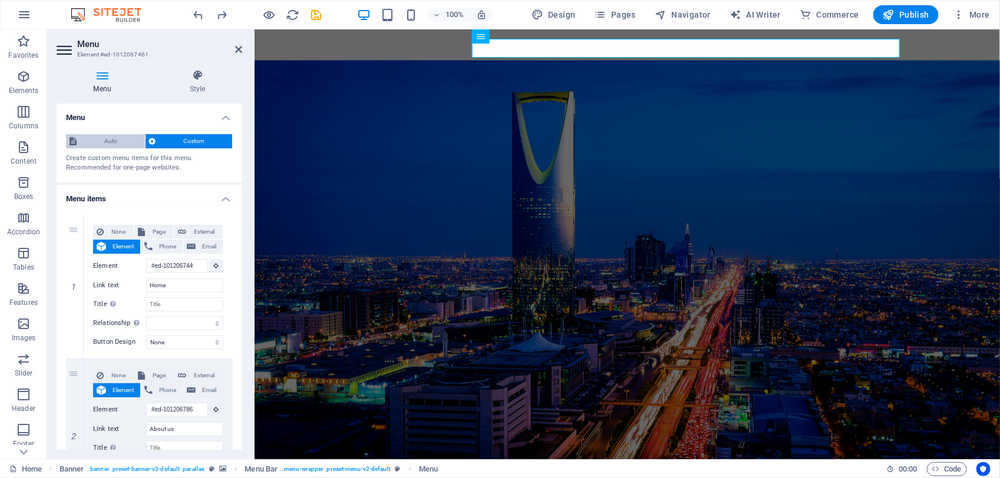
click at [114, 140] on span "Auto" at bounding box center [110, 141] width 61 height 14
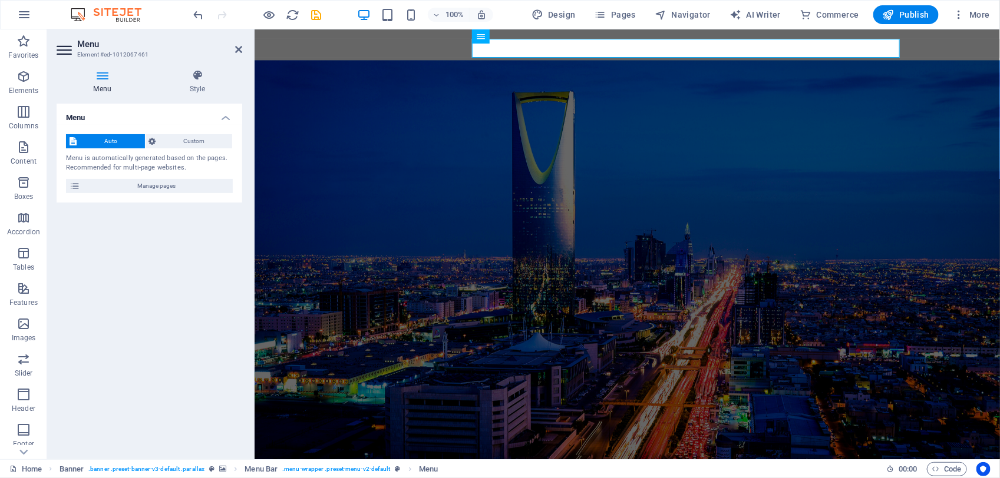
click at [177, 139] on span "Custom" at bounding box center [195, 141] width 70 height 14
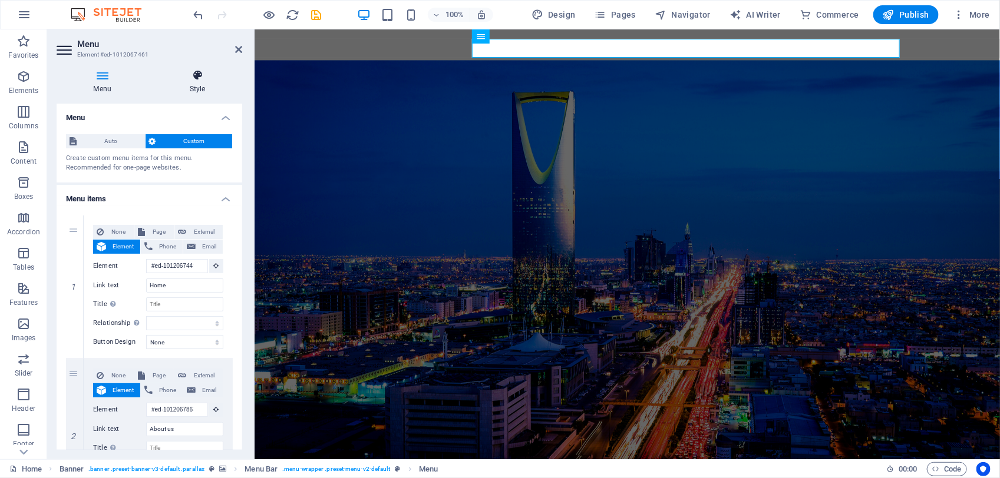
click at [198, 77] on icon at bounding box center [198, 76] width 90 height 12
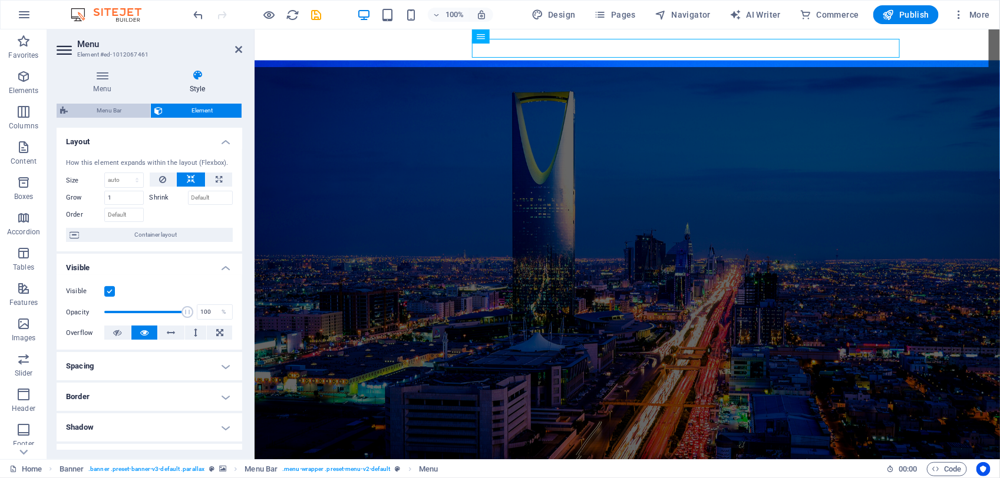
click at [106, 113] on span "Menu Bar" at bounding box center [108, 111] width 75 height 14
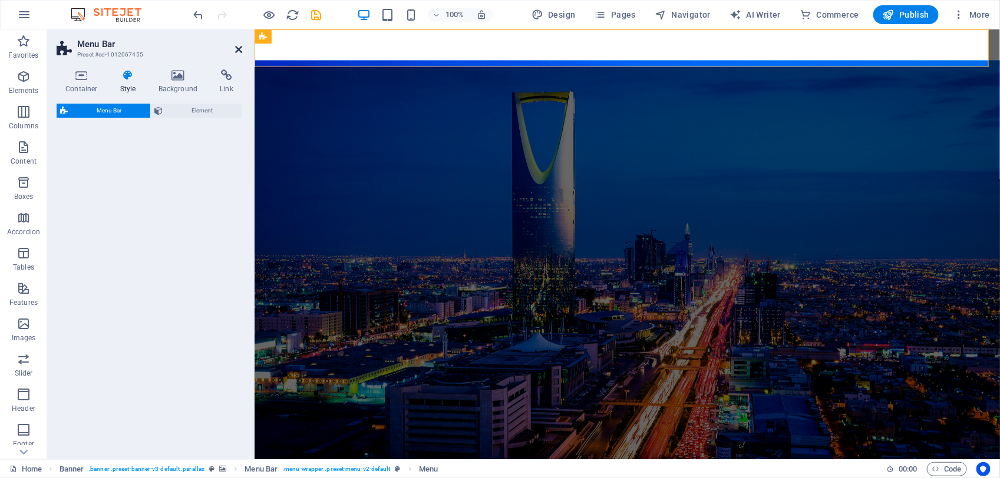
select select "rem"
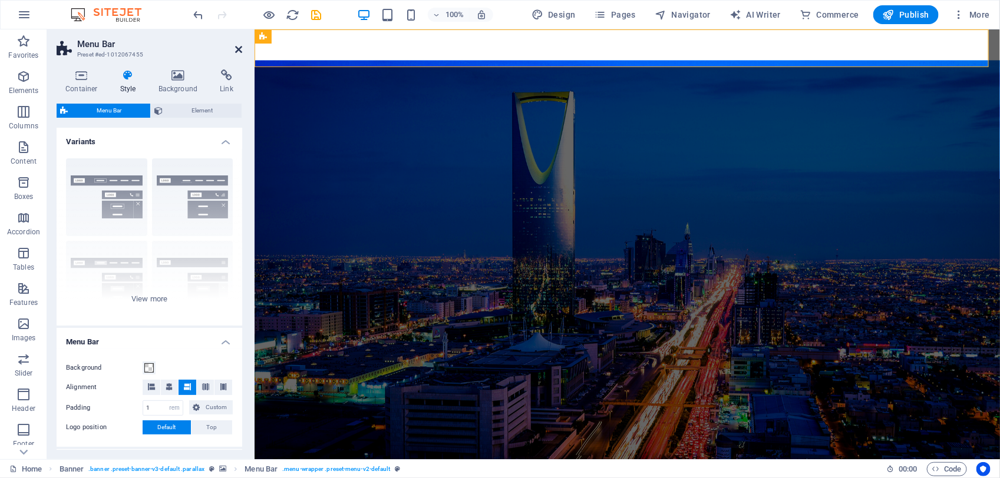
click at [237, 50] on icon at bounding box center [238, 49] width 7 height 9
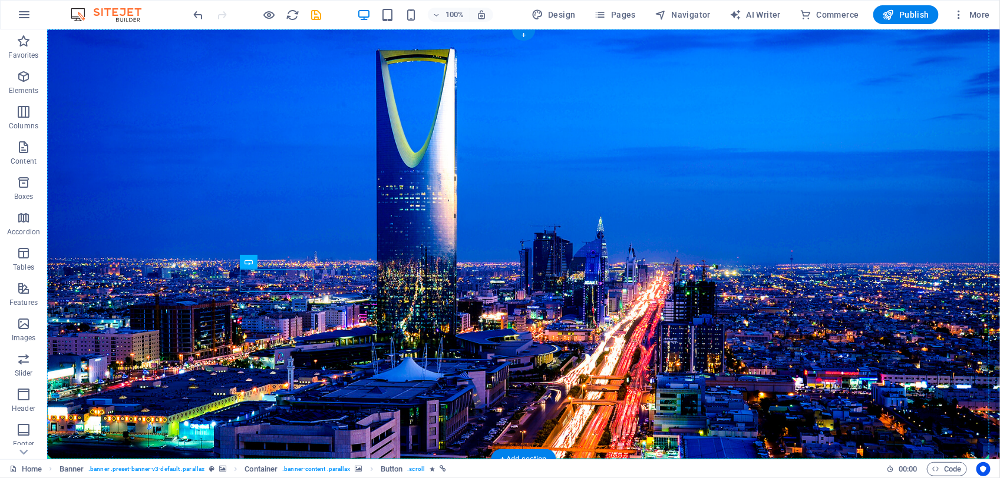
drag, startPoint x: 297, startPoint y: 283, endPoint x: 345, endPoint y: 296, distance: 50.0
click at [311, 425] on div at bounding box center [523, 477] width 556 height 18
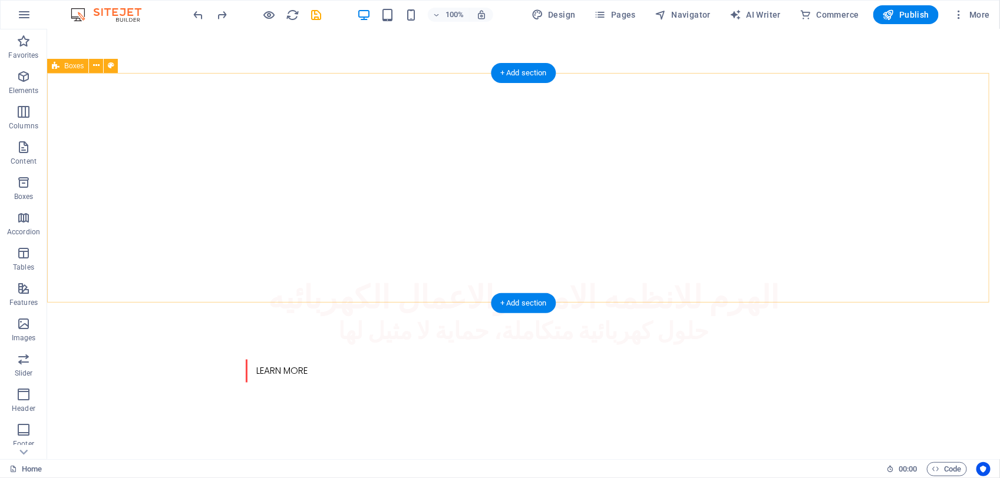
scroll to position [810, 0]
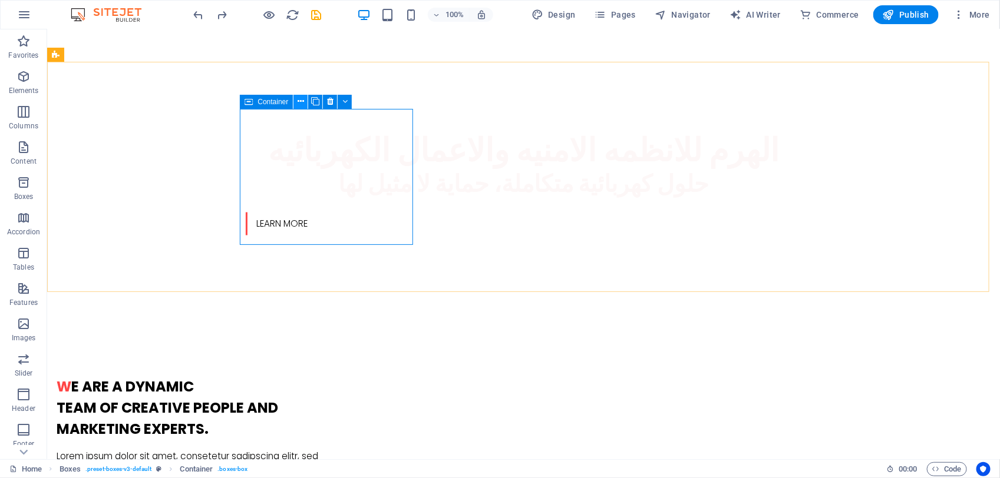
click at [302, 99] on icon at bounding box center [301, 101] width 6 height 12
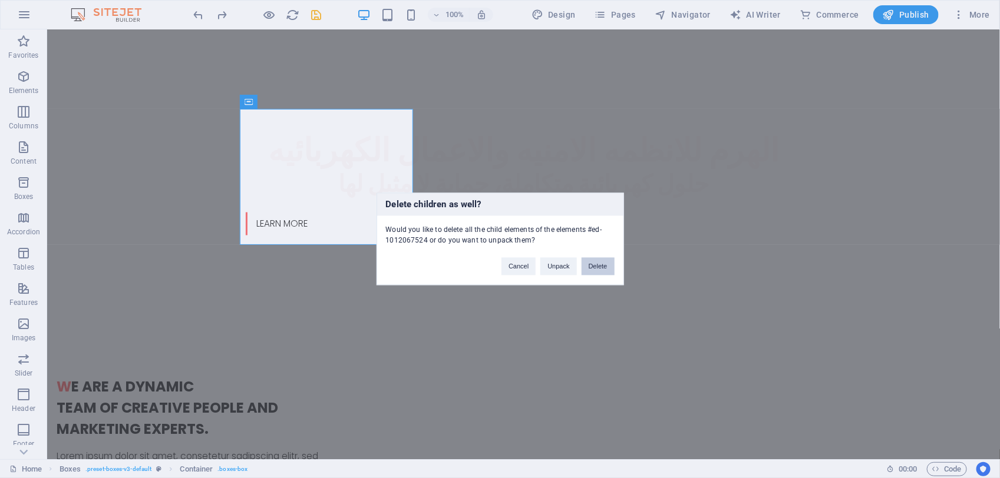
click at [593, 269] on button "Delete" at bounding box center [598, 267] width 33 height 18
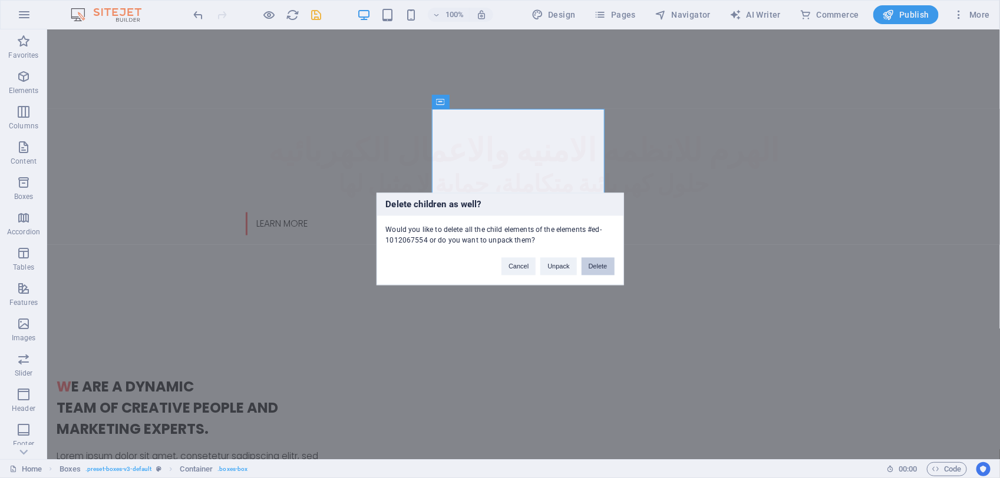
click at [609, 267] on button "Delete" at bounding box center [598, 267] width 33 height 18
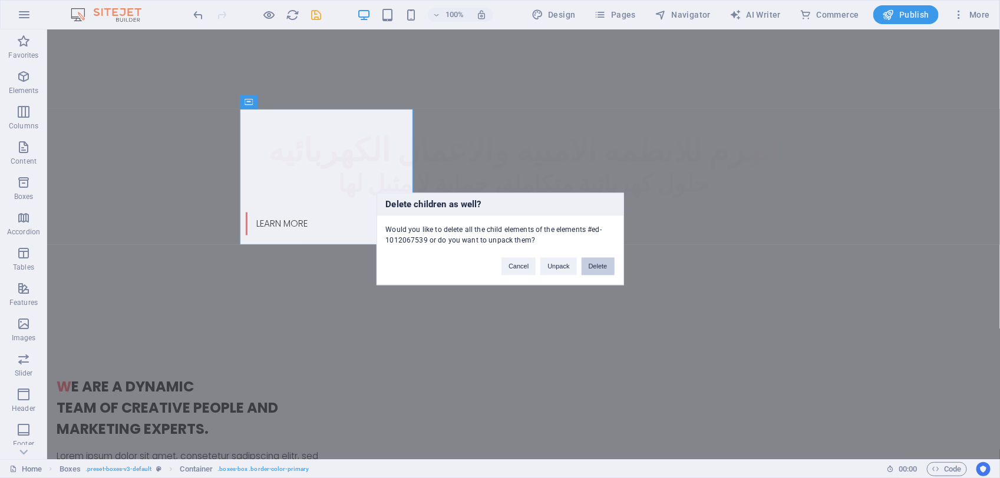
click at [611, 268] on button "Delete" at bounding box center [598, 267] width 33 height 18
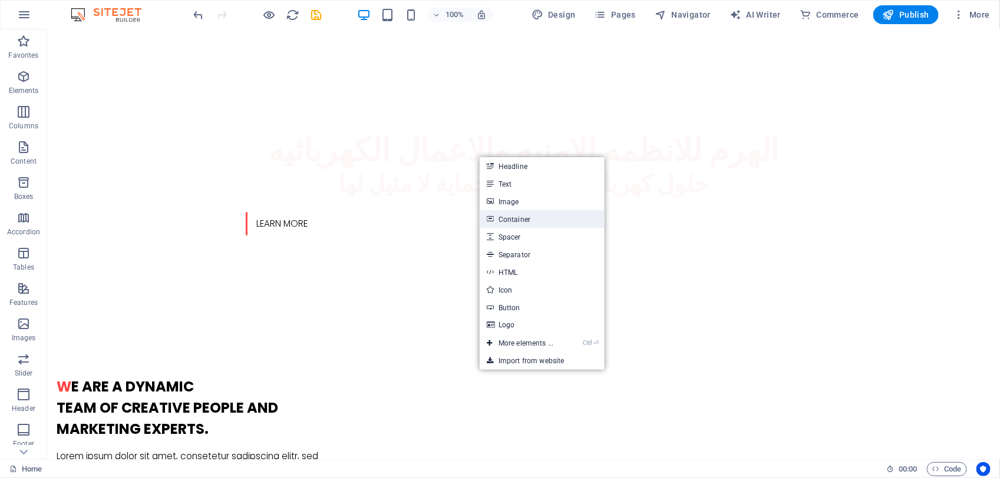
click at [524, 215] on link "Container" at bounding box center [542, 219] width 125 height 18
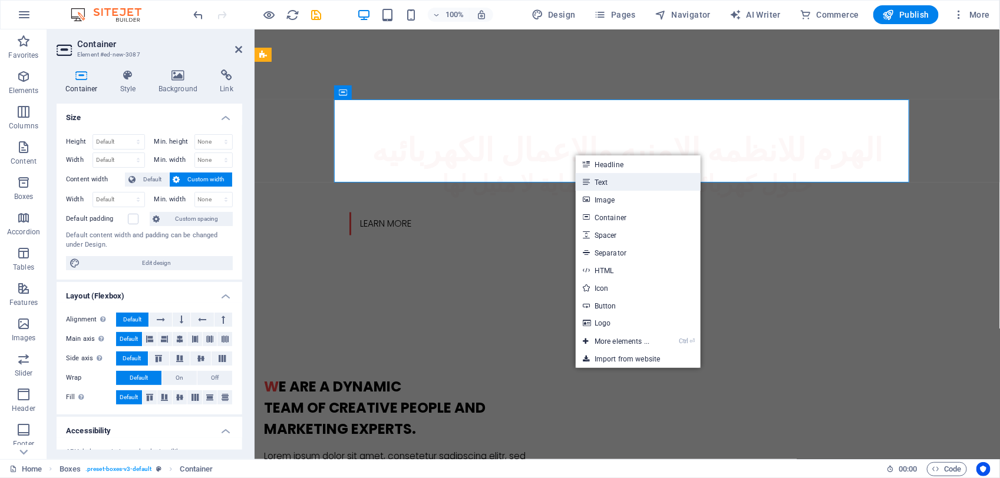
click at [604, 183] on link "Text" at bounding box center [638, 182] width 125 height 18
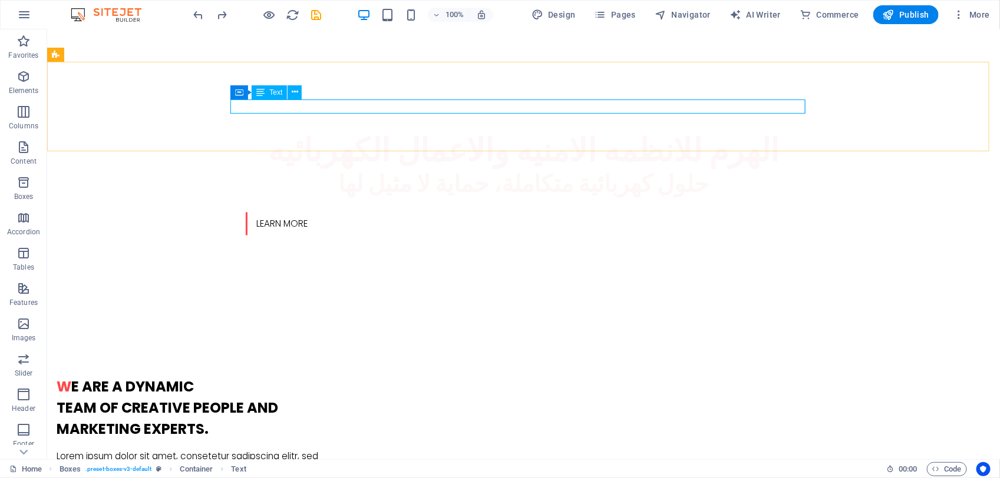
click at [286, 99] on div "Container Text" at bounding box center [269, 92] width 79 height 15
drag, startPoint x: 333, startPoint y: 128, endPoint x: 286, endPoint y: 98, distance: 55.6
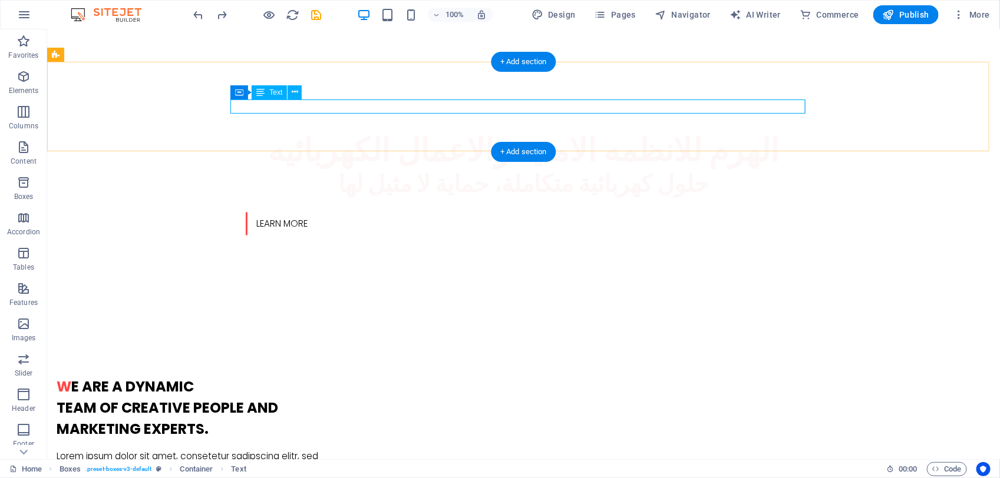
drag, startPoint x: 286, startPoint y: 104, endPoint x: 78, endPoint y: 104, distance: 208.0
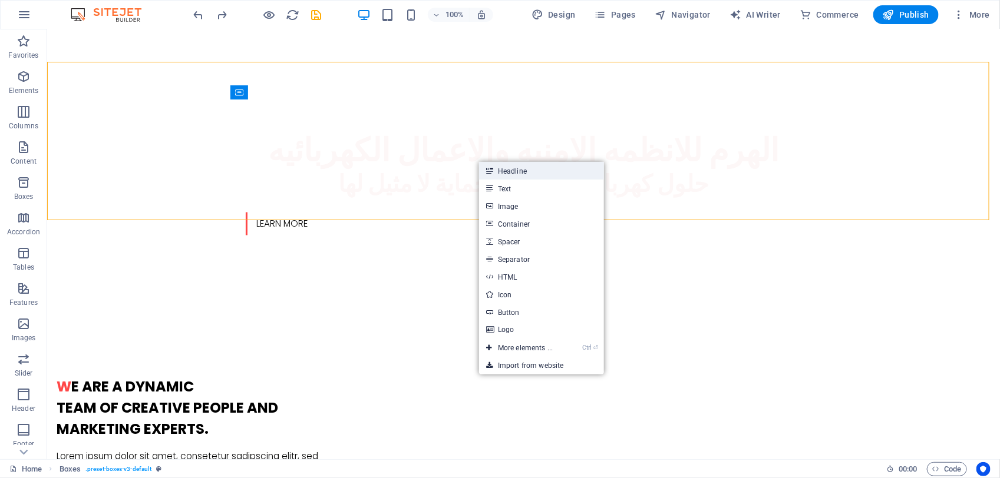
click at [496, 169] on link "Headline" at bounding box center [541, 171] width 125 height 18
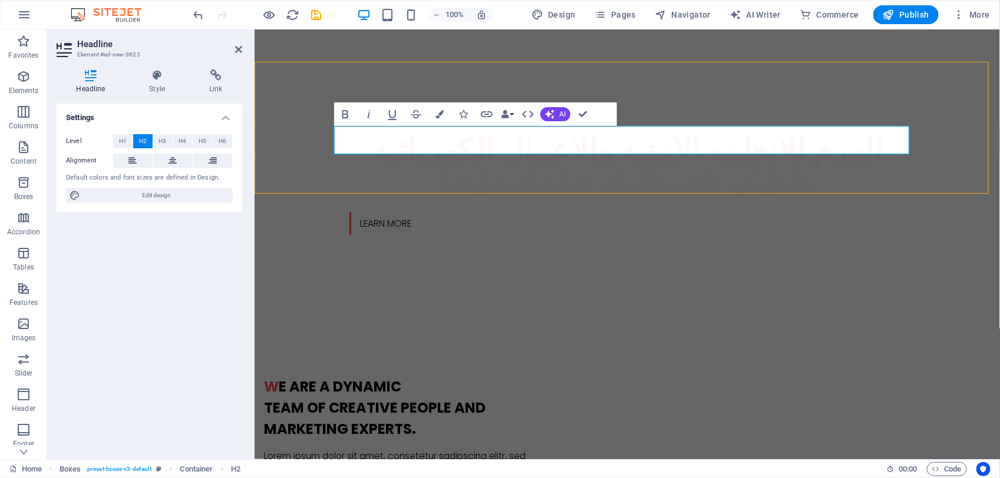
scroll to position [1, 0]
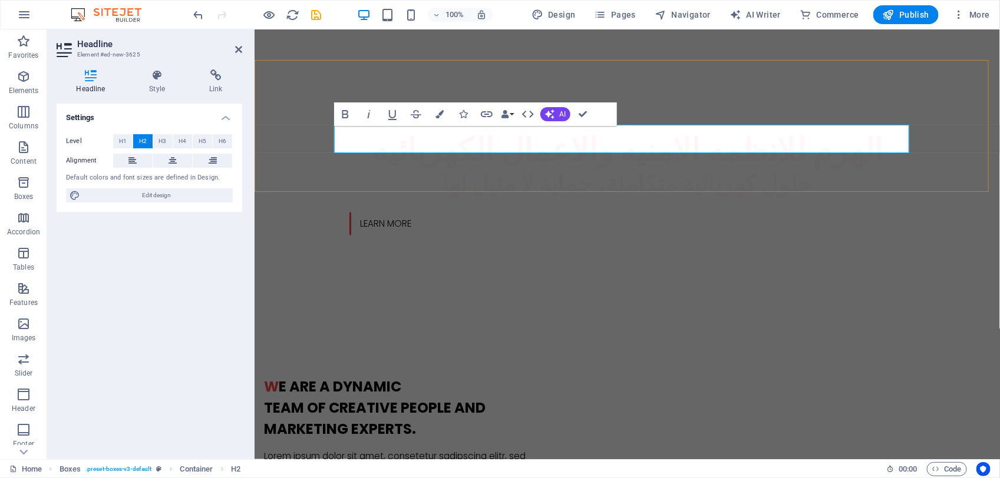
scroll to position [0, 0]
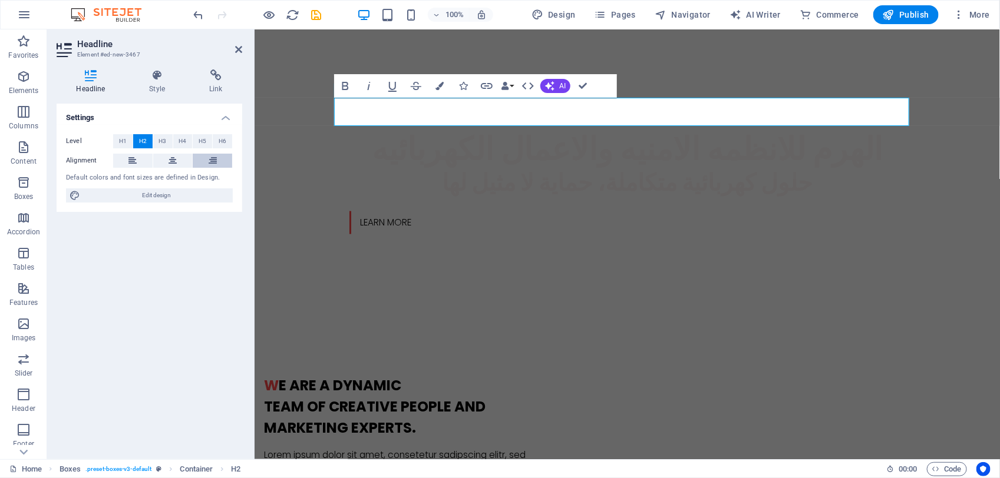
click at [226, 157] on button at bounding box center [212, 161] width 39 height 14
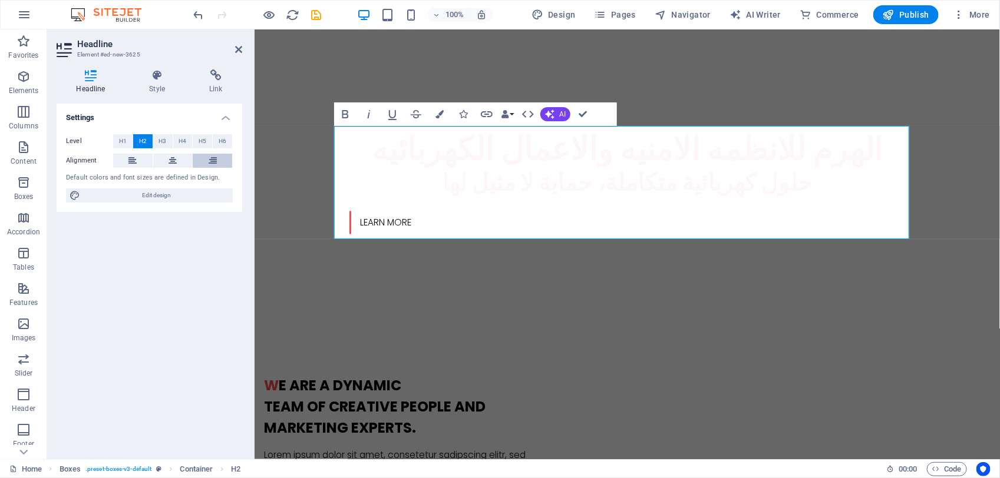
click at [204, 160] on button at bounding box center [212, 161] width 39 height 14
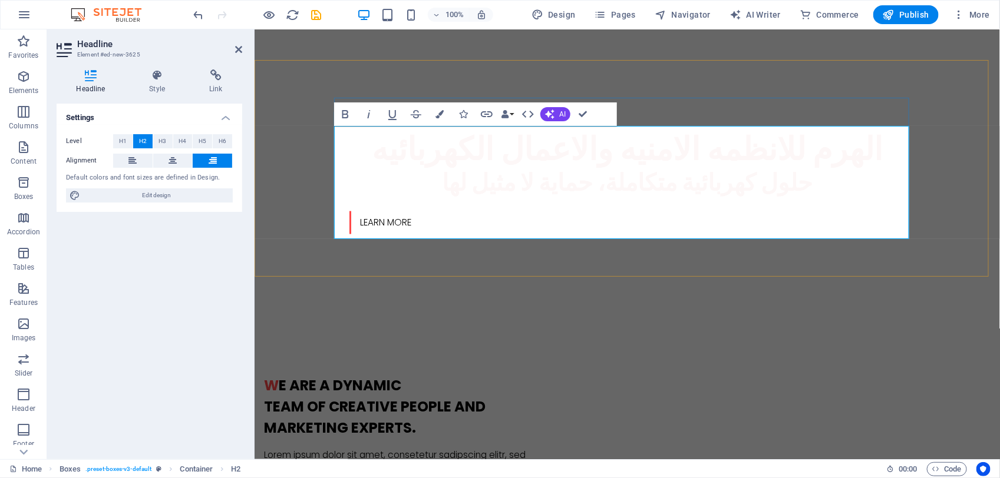
drag, startPoint x: 477, startPoint y: 136, endPoint x: 688, endPoint y: 200, distance: 220.3
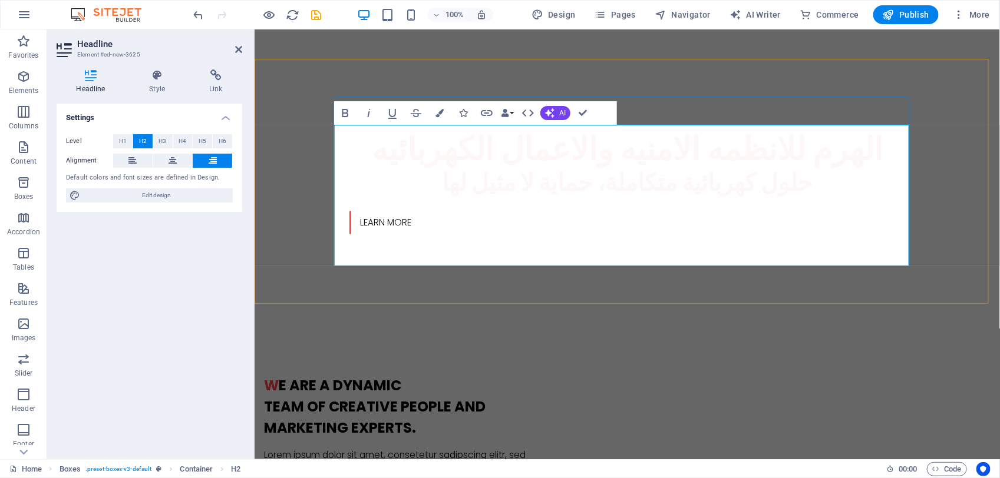
scroll to position [885, 0]
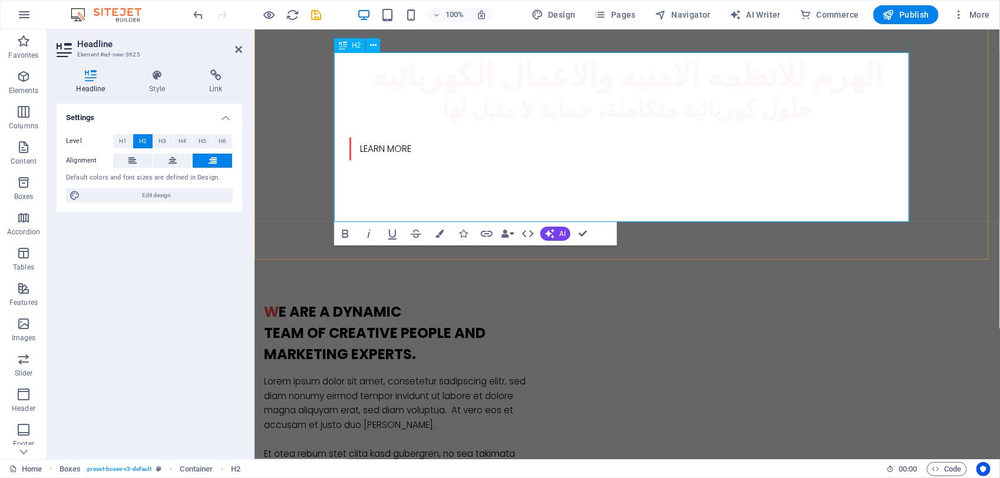
drag, startPoint x: 833, startPoint y: 175, endPoint x: 826, endPoint y: 192, distance: 18.0
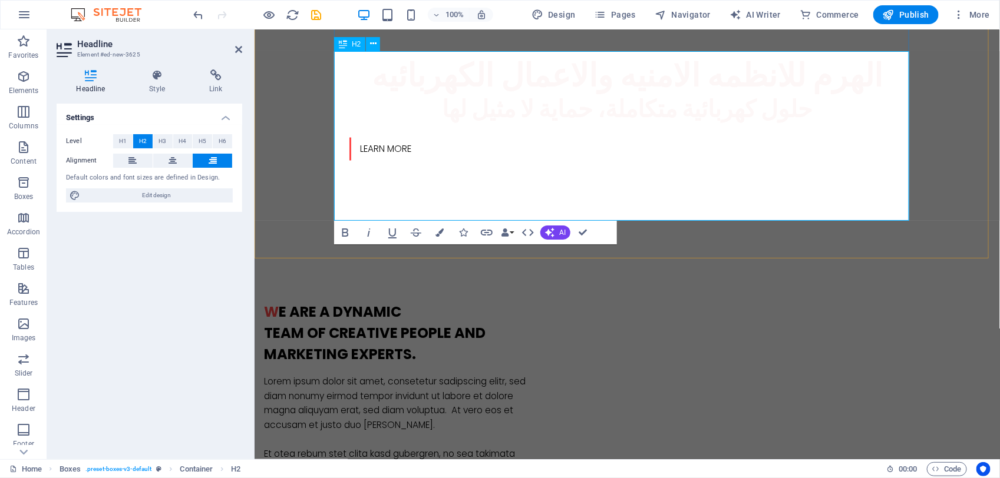
scroll to position [1032, 0]
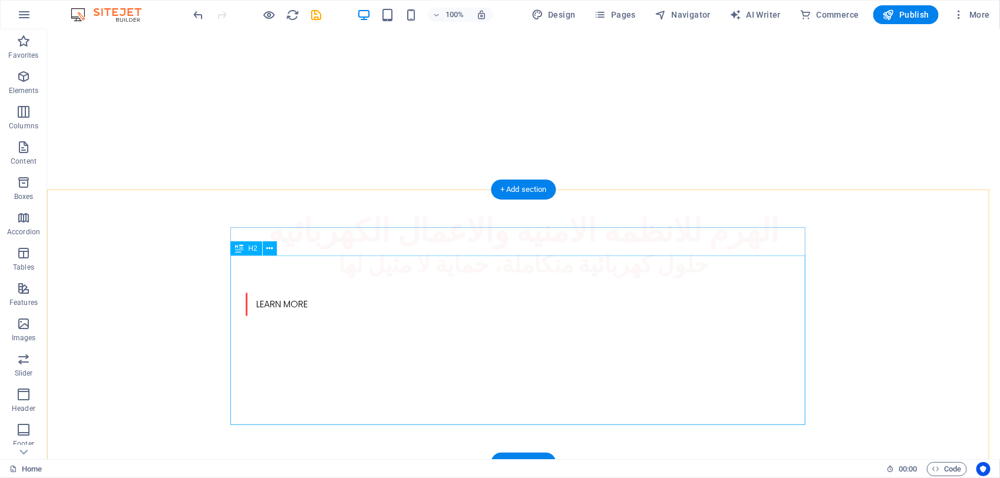
scroll to position [738, 0]
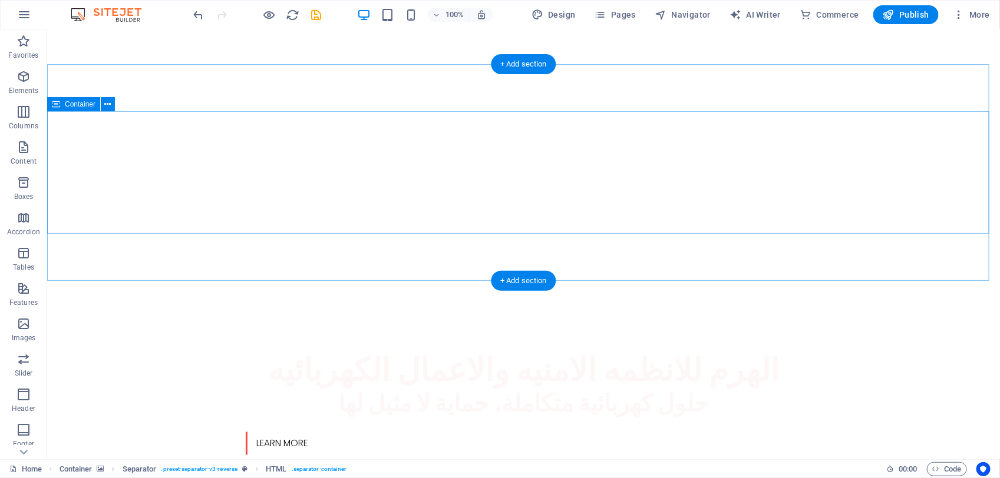
scroll to position [664, 0]
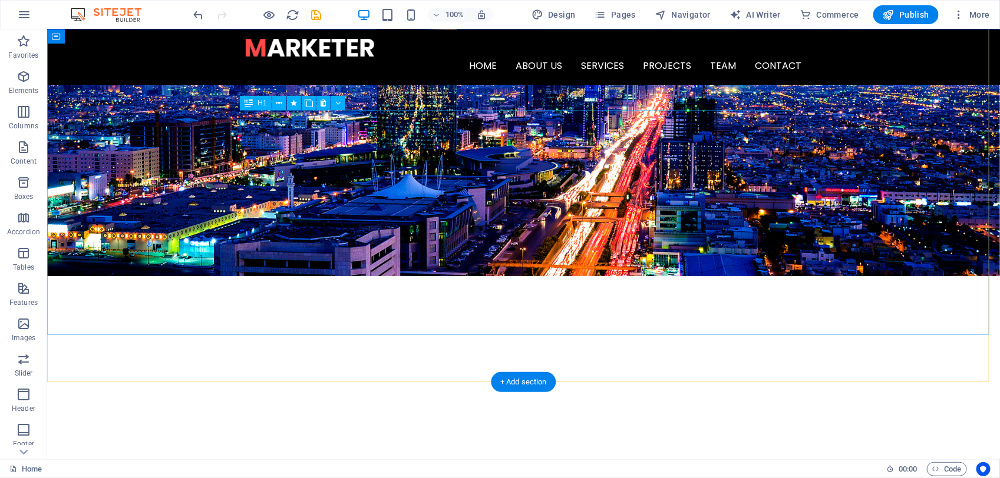
scroll to position [0, 0]
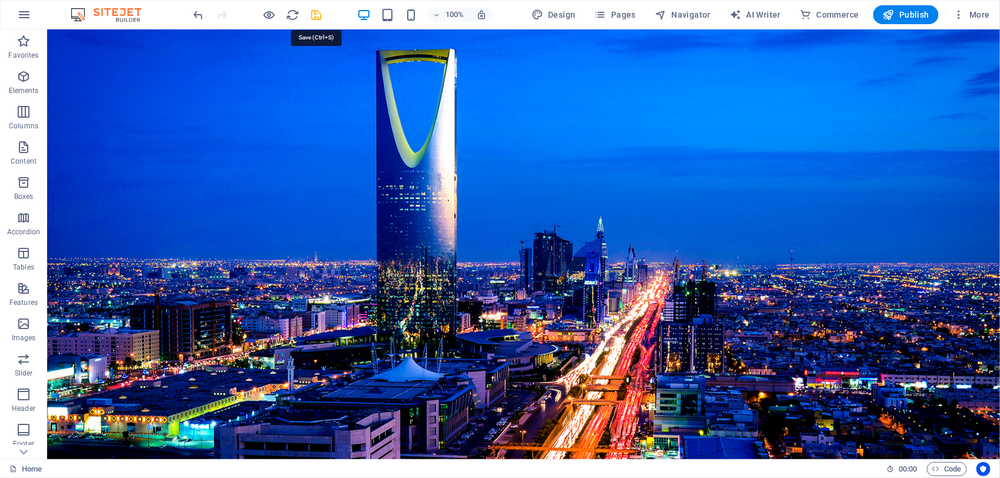
click at [315, 10] on icon "save" at bounding box center [317, 15] width 14 height 14
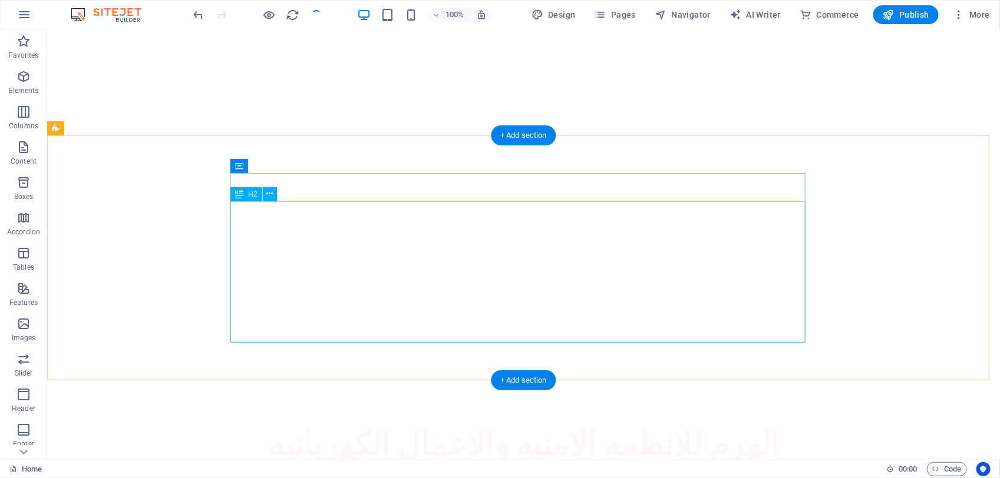
checkbox input "false"
